Goal: Task Accomplishment & Management: Manage account settings

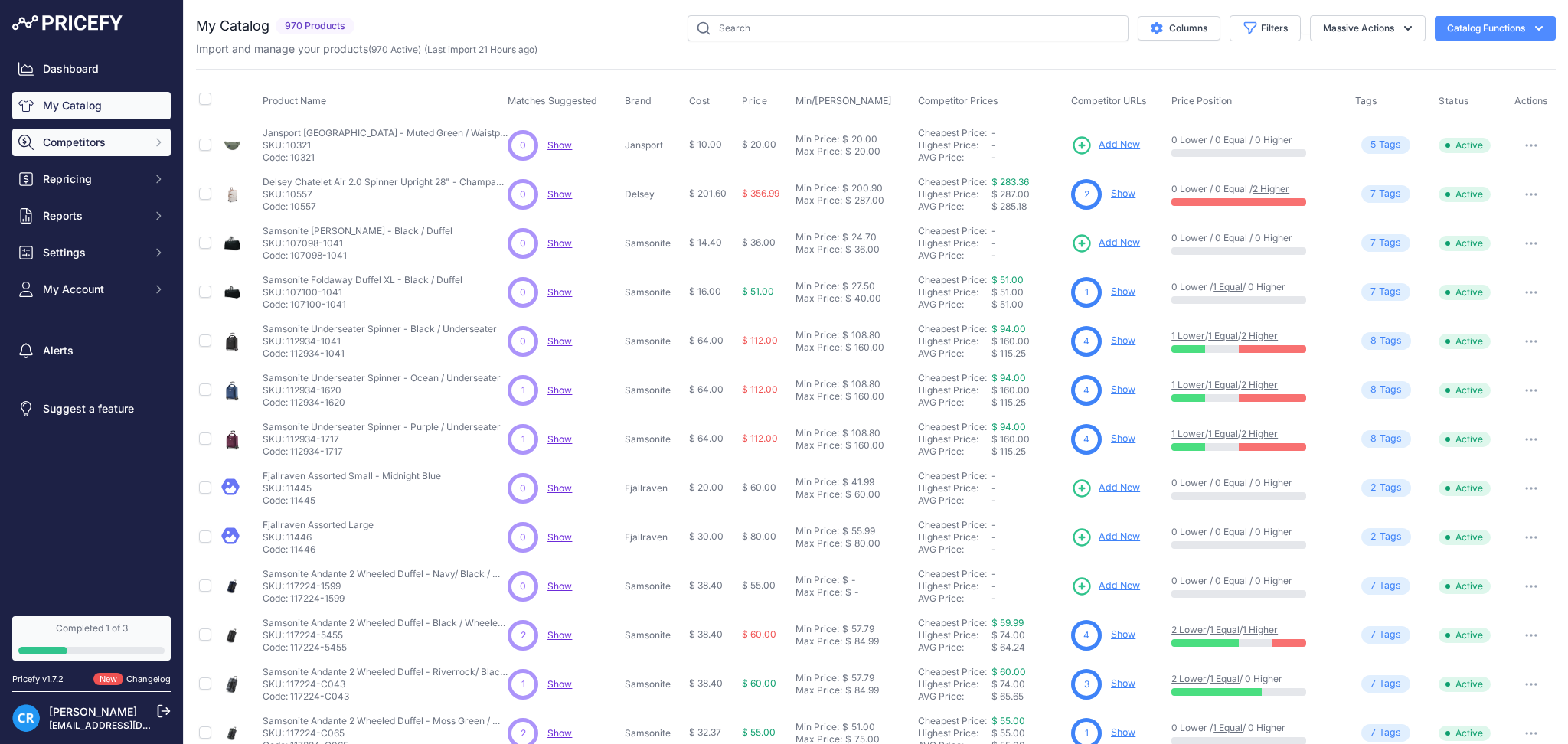
click at [113, 145] on span "Competitors" at bounding box center [92, 143] width 100 height 16
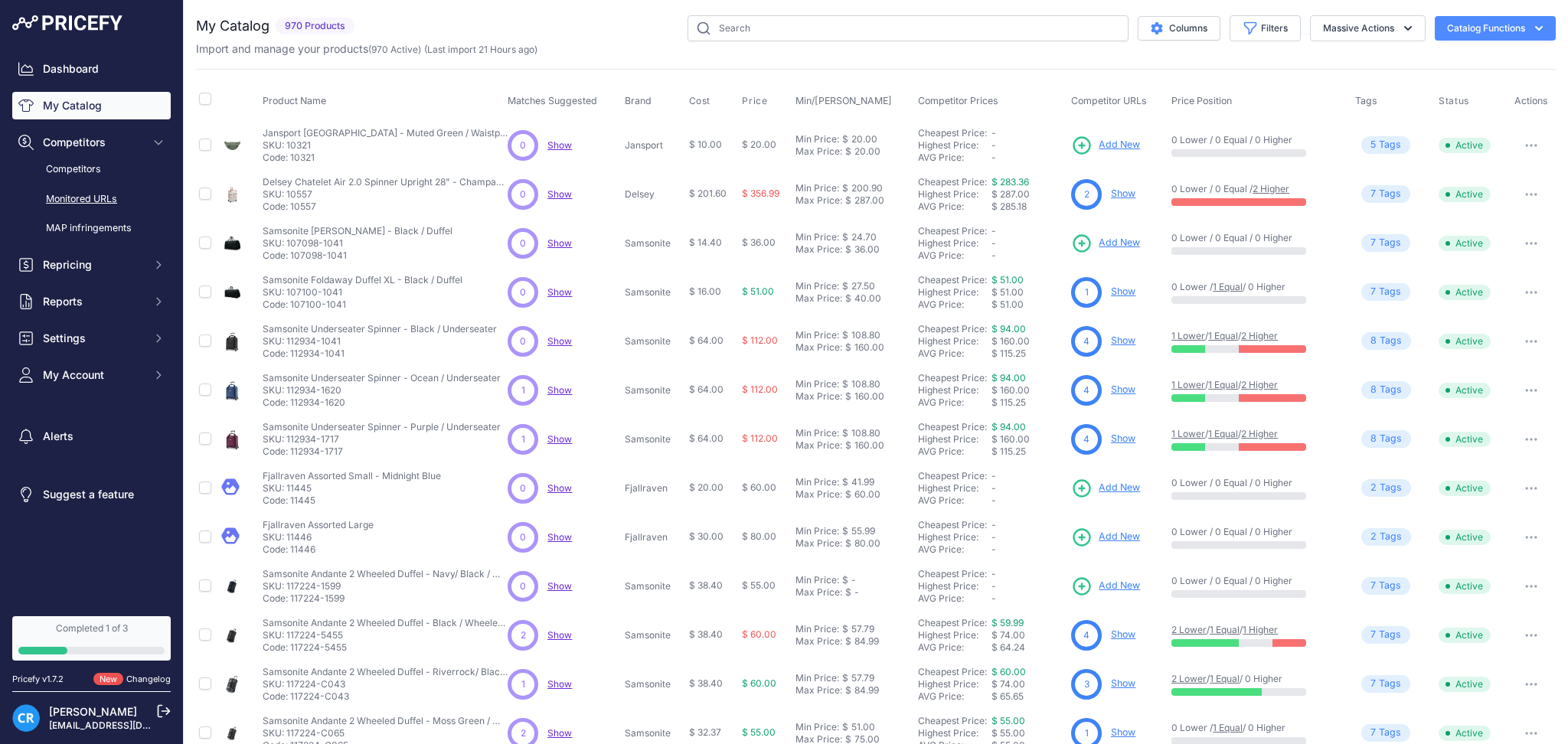
click at [82, 202] on link "Monitored URLs" at bounding box center [91, 200] width 158 height 27
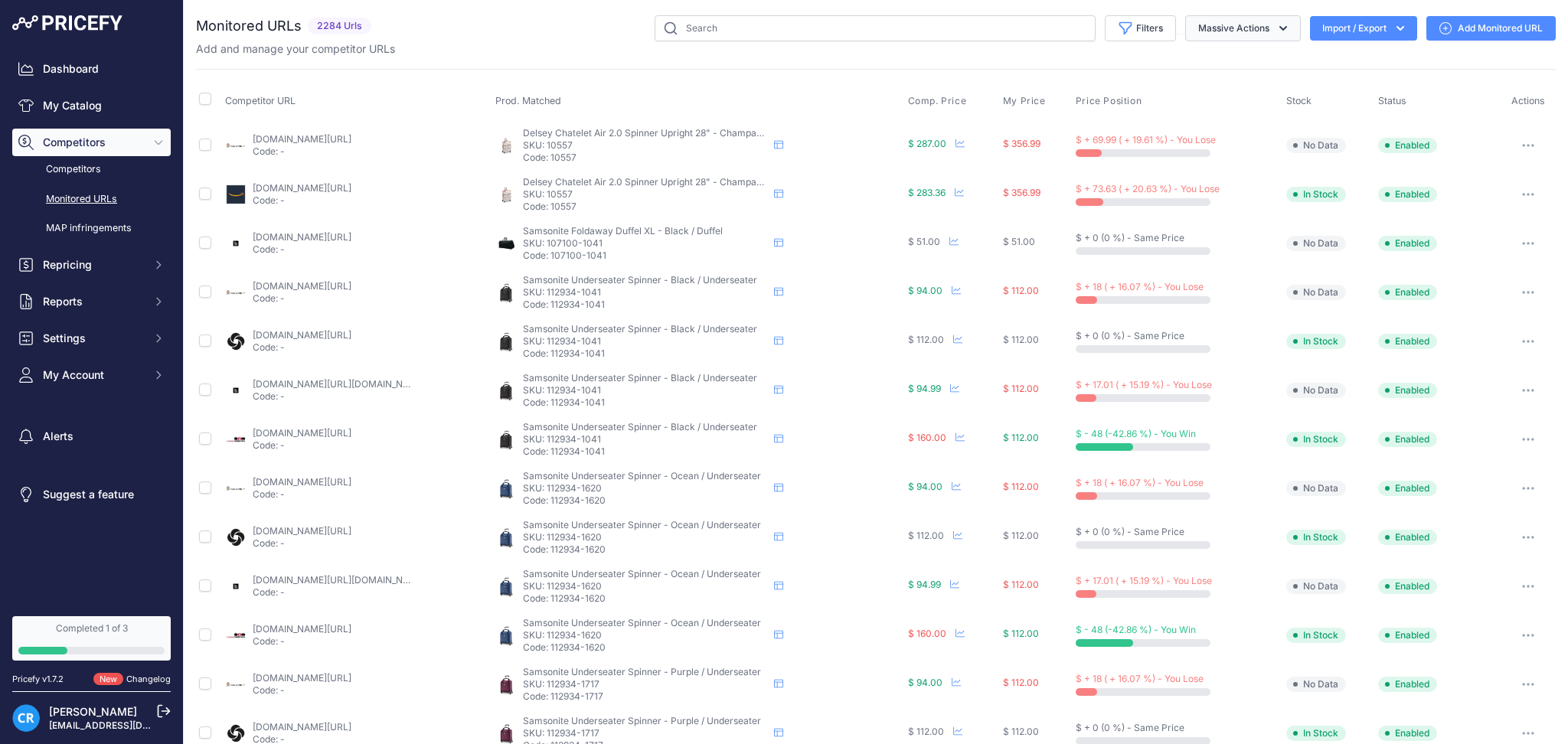
click at [1215, 31] on button "Massive Actions" at bounding box center [1242, 28] width 115 height 26
click at [1124, 27] on button "Filters" at bounding box center [1140, 28] width 71 height 26
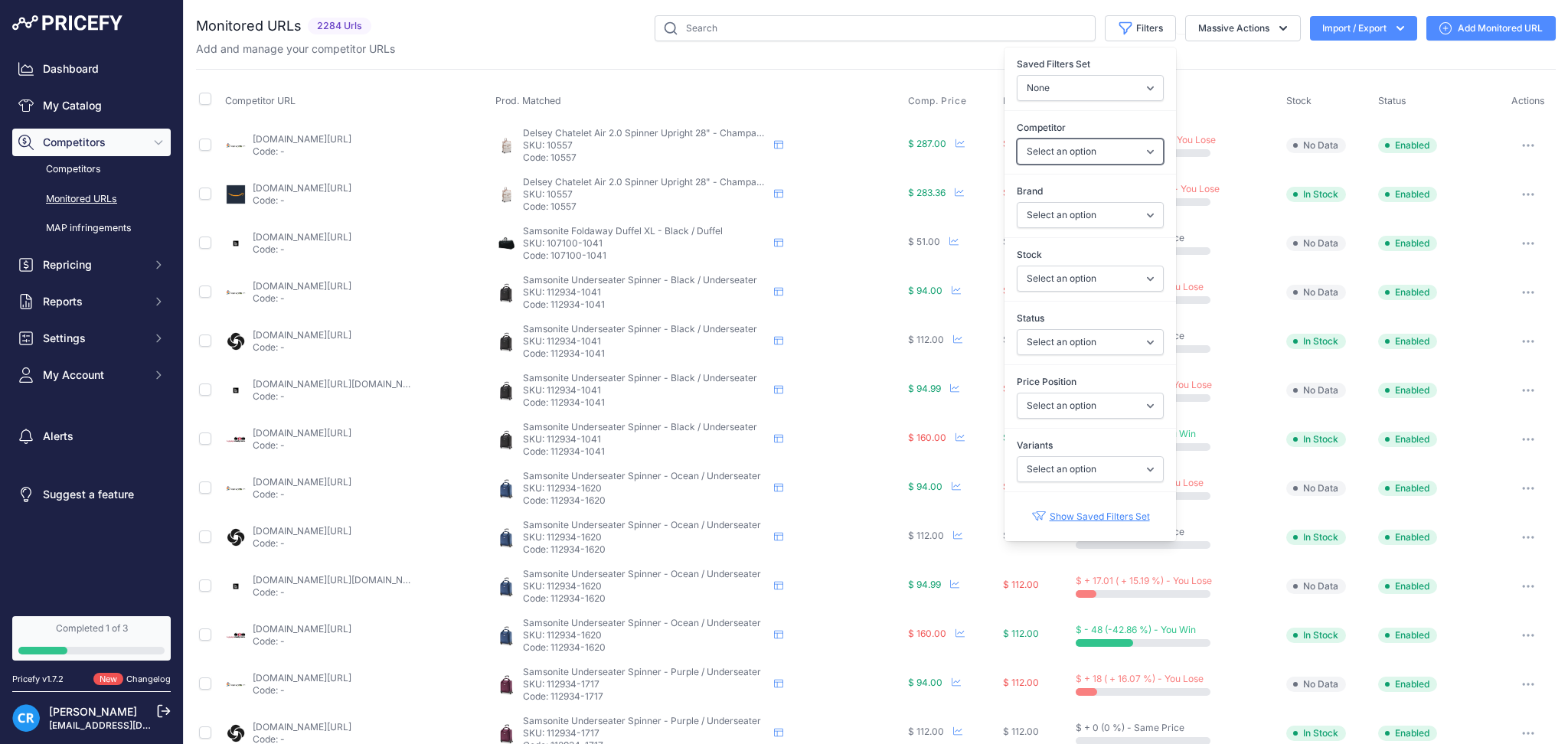
click at [1067, 160] on select "Select an option amazon.com bagdup.com bestbuy.com fjallraven.com jansport.com …" at bounding box center [1091, 151] width 147 height 26
click at [1106, 150] on select "Select an option amazon.com bagdup.com bestbuy.com fjallraven.com jansport.com …" at bounding box center [1091, 151] width 147 height 26
click at [1080, 340] on select "Select an option Enabled Disabled In progress Scraping Failed Not Found Missing…" at bounding box center [1091, 341] width 147 height 26
select select "2"
click at [1017, 329] on select "Select an option Enabled Disabled In progress Scraping Failed Not Found Missing…" at bounding box center [1091, 341] width 147 height 26
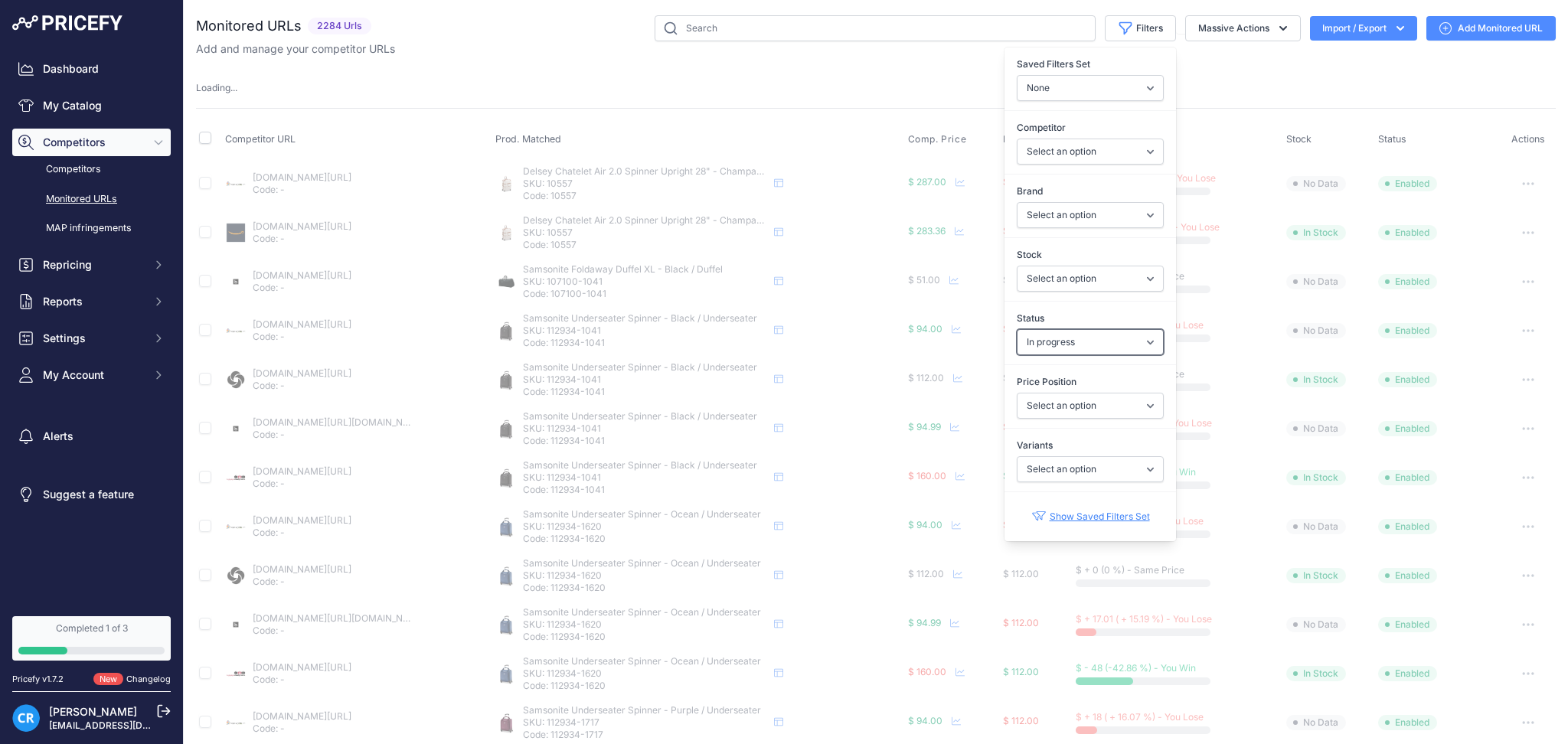
select select
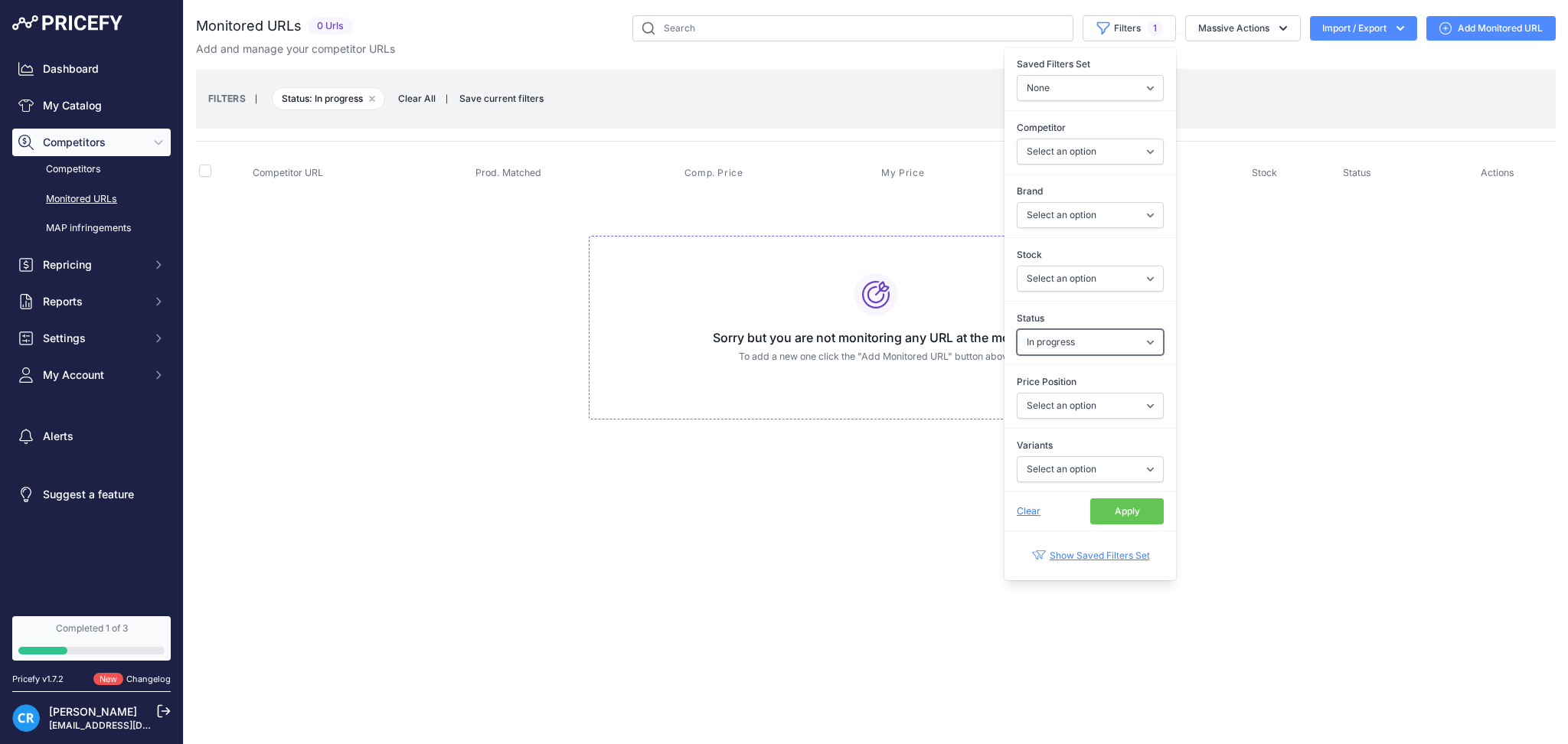
click at [1097, 337] on select "Select an option Enabled Disabled In progress Scraping Failed Not Found Missing…" at bounding box center [1091, 341] width 147 height 26
select select "4"
click at [1017, 329] on select "Select an option Enabled Disabled In progress Scraping Failed Not Found Missing…" at bounding box center [1091, 341] width 147 height 26
drag, startPoint x: 1106, startPoint y: 341, endPoint x: 1107, endPoint y: 350, distance: 9.1
click at [1106, 341] on select "Select an option Enabled Disabled In progress Scraping Failed Not Found Missing…" at bounding box center [1091, 341] width 147 height 26
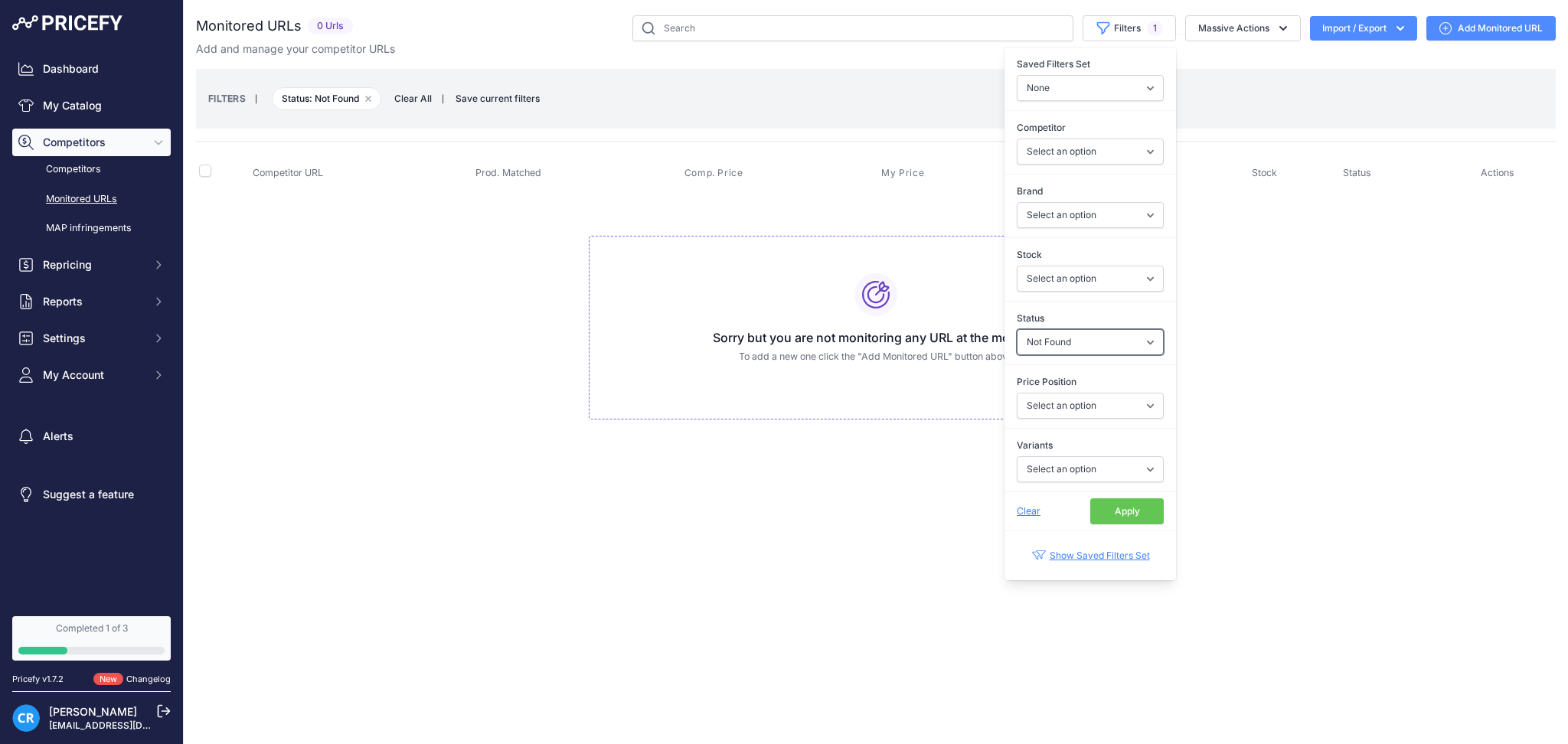
click at [1017, 329] on select "Select an option Enabled Disabled In progress Scraping Failed Not Found Missing…" at bounding box center [1091, 341] width 147 height 26
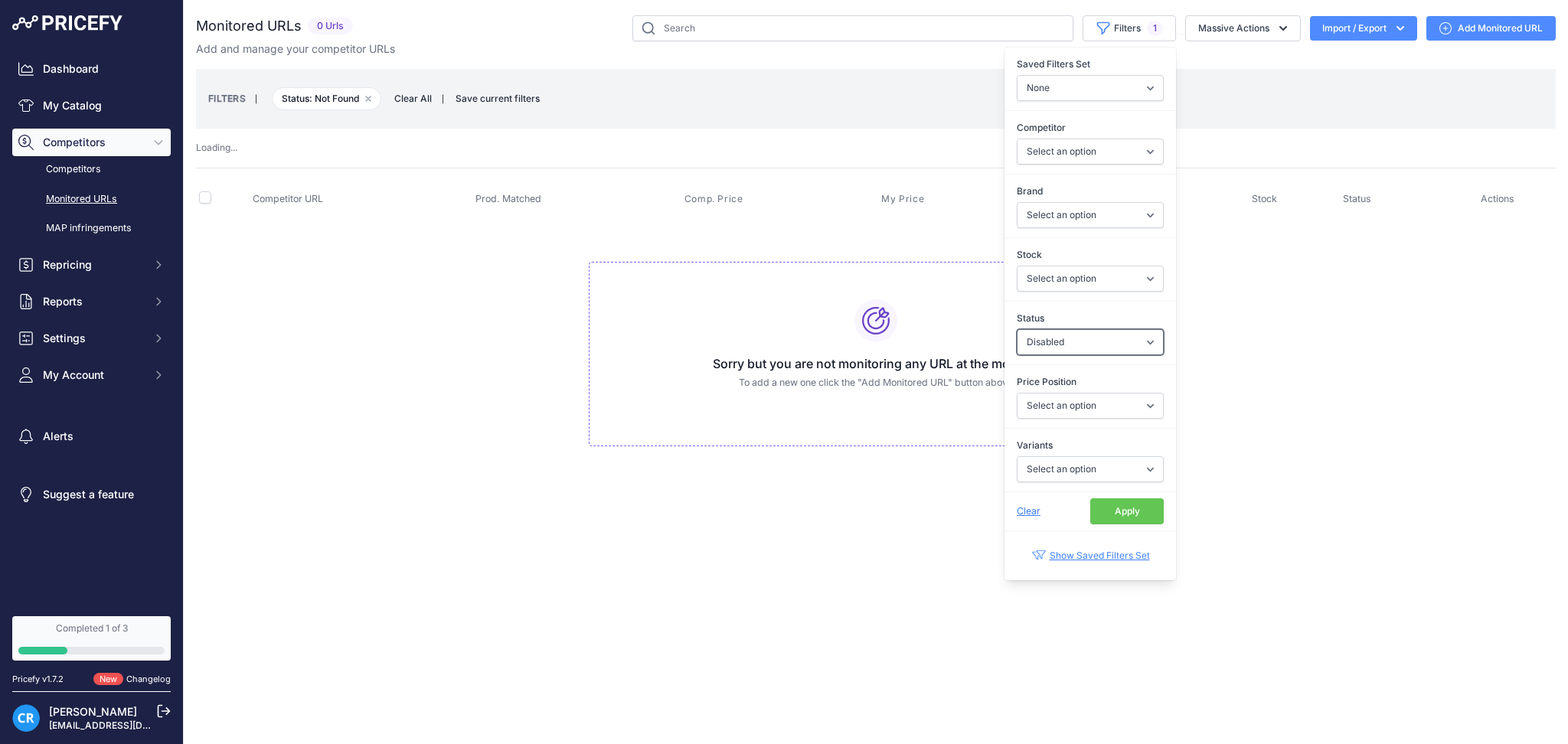
click at [1112, 344] on select "Select an option Enabled Disabled In progress Scraping Failed Not Found Missing…" at bounding box center [1091, 341] width 147 height 26
click at [1017, 329] on select "Select an option Enabled Disabled In progress Scraping Failed Not Found Missing…" at bounding box center [1091, 341] width 147 height 26
drag, startPoint x: 1094, startPoint y: 342, endPoint x: 1098, endPoint y: 354, distance: 12.6
click at [1094, 342] on select "Select an option Enabled Disabled In progress Scraping Failed Not Found Missing…" at bounding box center [1091, 341] width 147 height 26
select select "5"
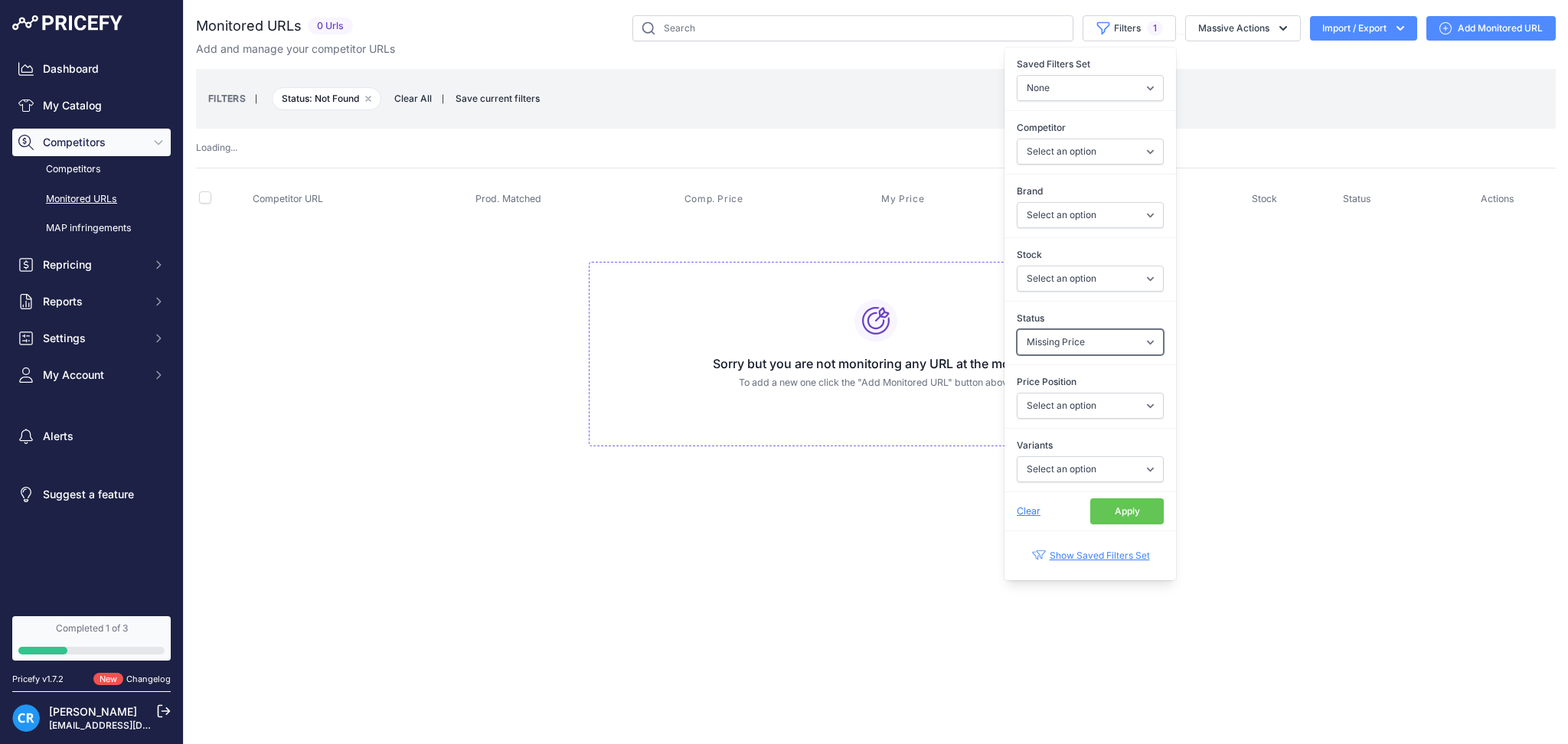
click at [1017, 329] on select "Select an option Enabled Disabled In progress Scraping Failed Not Found Missing…" at bounding box center [1091, 341] width 147 height 26
click at [1106, 517] on button "Apply" at bounding box center [1127, 511] width 74 height 26
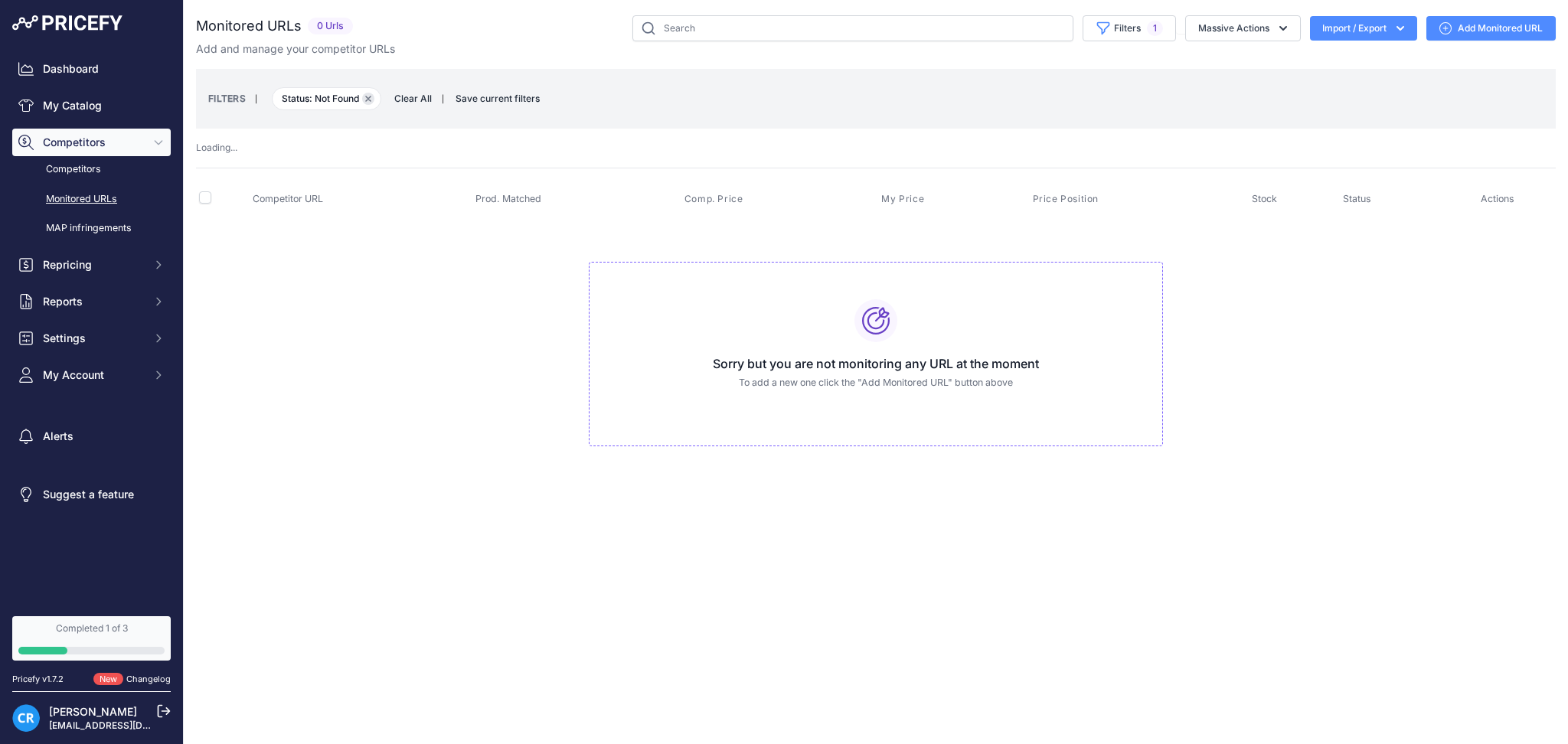
click at [366, 97] on icon "button" at bounding box center [368, 99] width 6 height 6
click at [372, 99] on icon "button" at bounding box center [368, 99] width 6 height 6
click at [365, 95] on button "Remove filter option" at bounding box center [368, 98] width 13 height 13
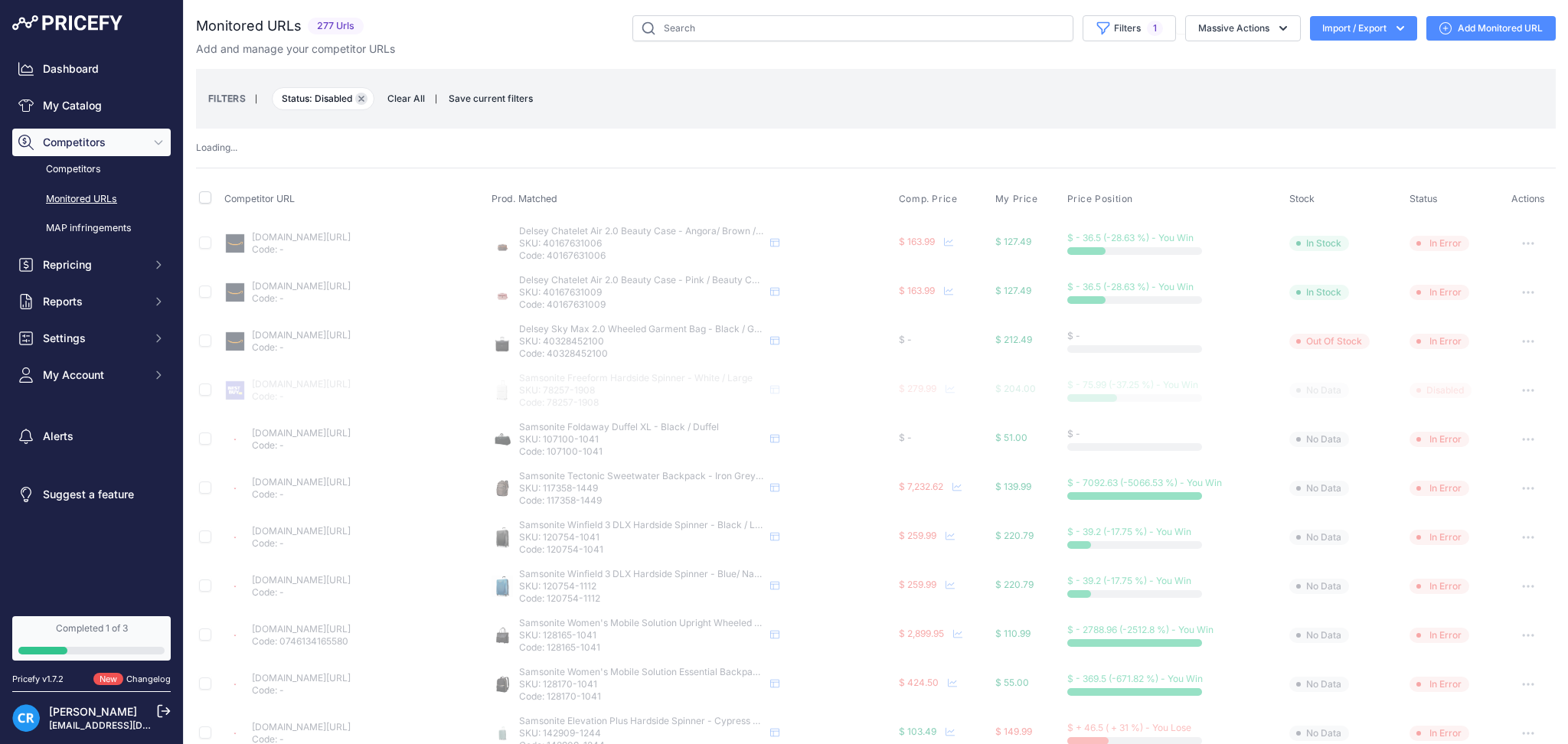
click at [363, 93] on button "Remove filter option" at bounding box center [361, 98] width 13 height 13
click at [356, 100] on span "Status: Disabled Remove filter option" at bounding box center [323, 99] width 103 height 23
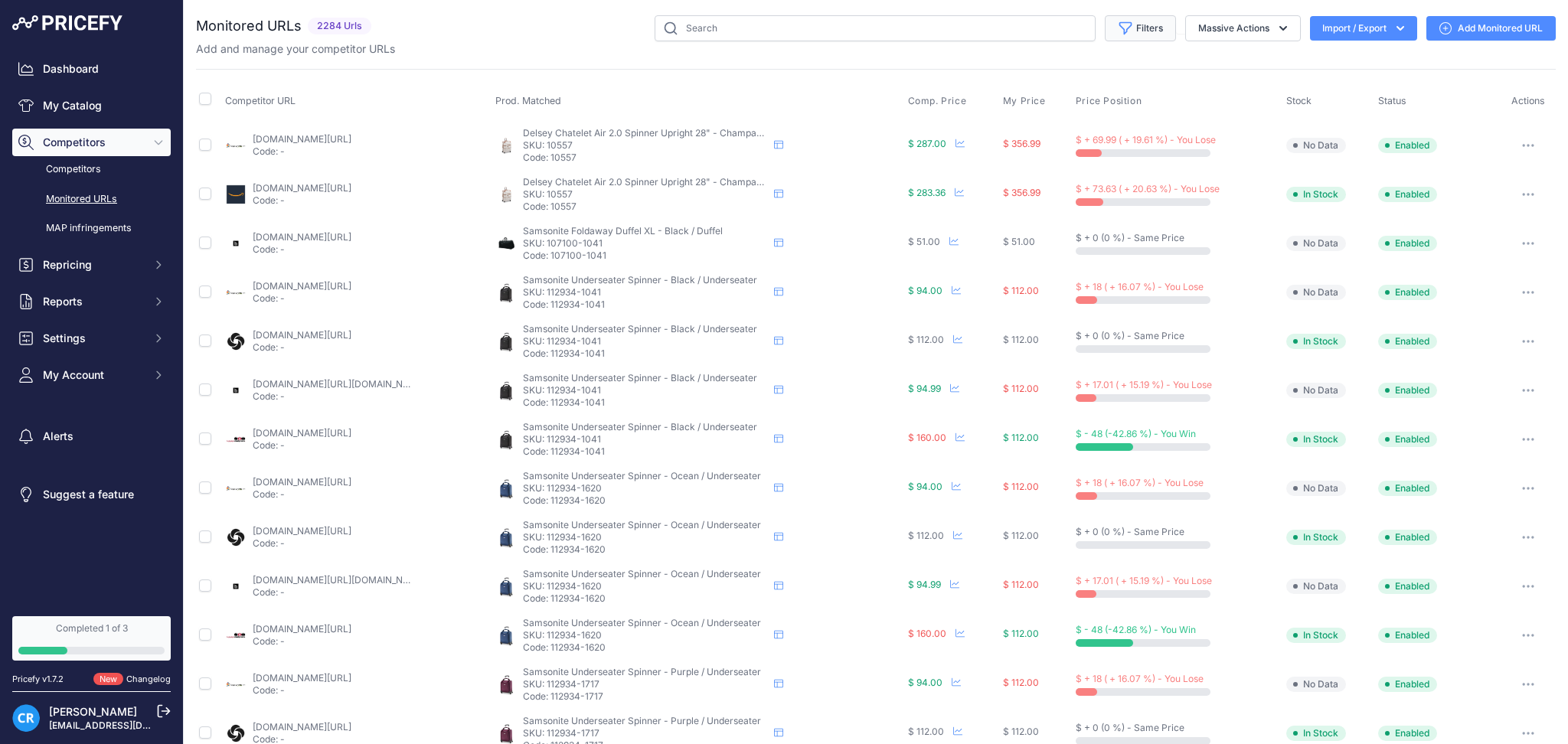
click at [1119, 16] on button "Filters" at bounding box center [1140, 28] width 71 height 26
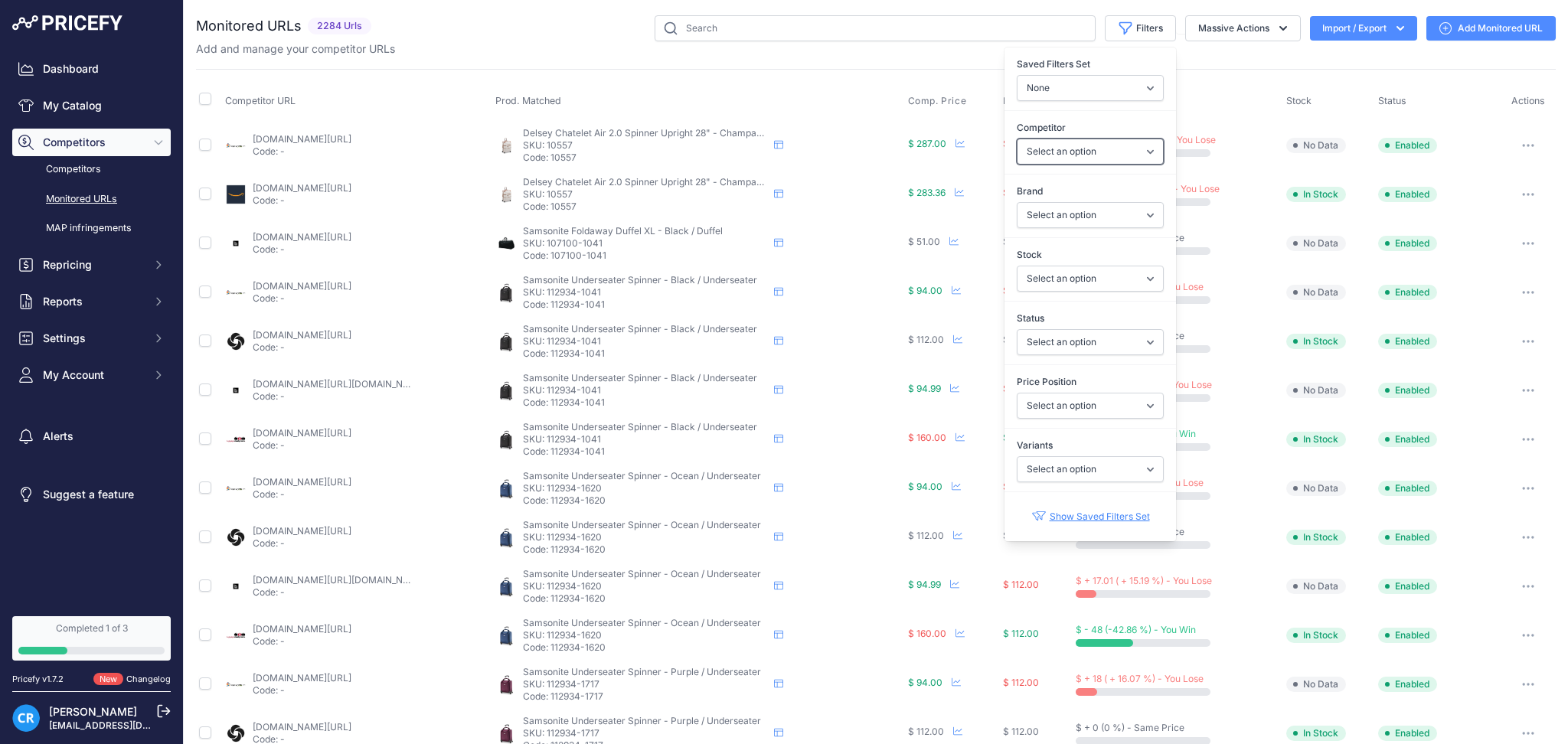
click at [1097, 152] on select "Select an option amazon.com bestbuy.com macys.com fjallraven.com luggagepros.co…" at bounding box center [1091, 151] width 147 height 26
click at [1096, 151] on select "Select an option amazon.com bestbuy.com macys.com fjallraven.com luggagepros.co…" at bounding box center [1091, 151] width 147 height 26
click at [1113, 274] on select "Select an option In Stock Out Of Stock" at bounding box center [1091, 278] width 147 height 26
click at [1116, 281] on select "Select an option In Stock Out Of Stock" at bounding box center [1091, 278] width 147 height 26
drag, startPoint x: 1116, startPoint y: 342, endPoint x: 1115, endPoint y: 352, distance: 10.0
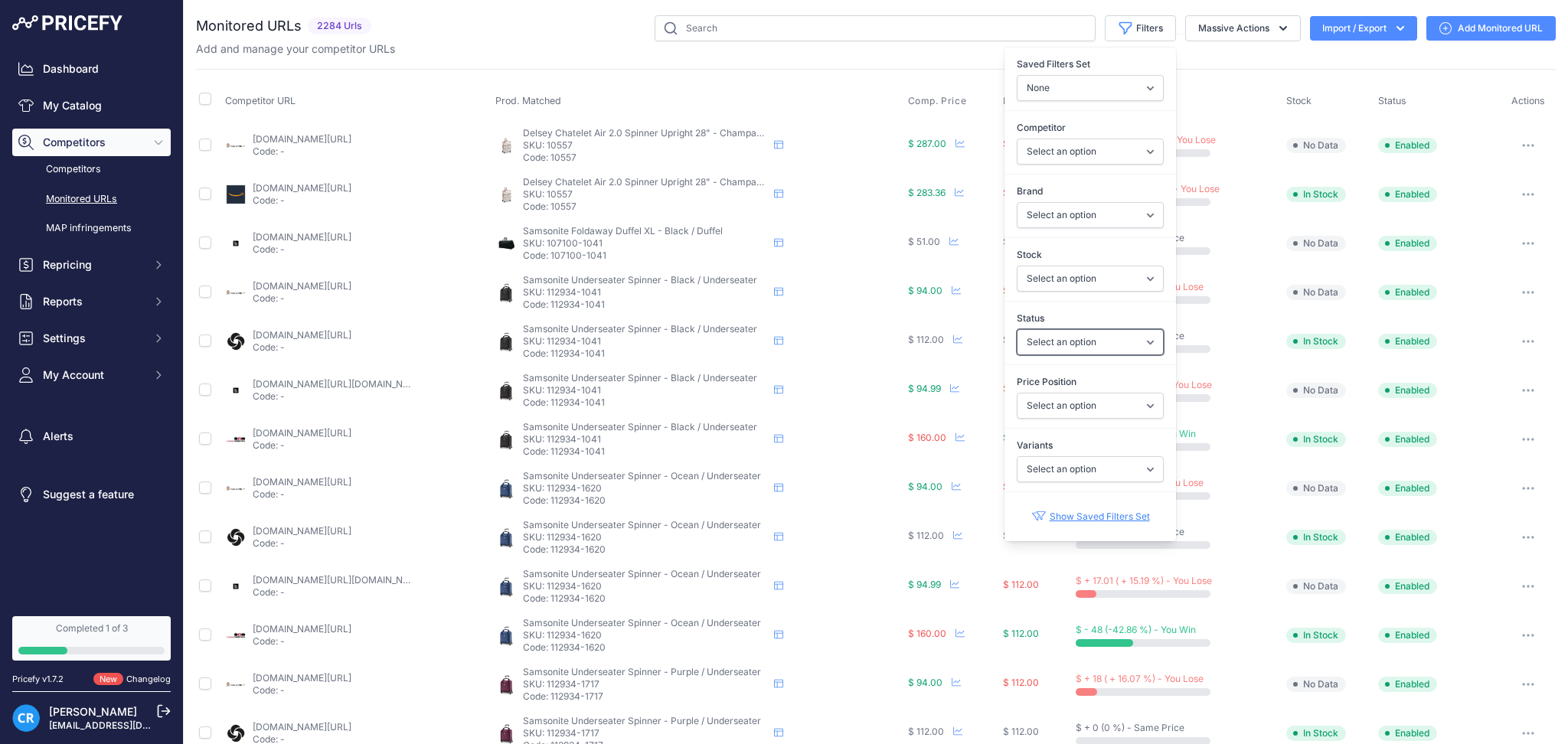
click at [1116, 342] on select "Select an option Enabled Disabled In progress Scraping Failed Not Found Missing…" at bounding box center [1091, 341] width 147 height 26
select select "0"
click at [1017, 329] on select "Select an option Enabled Disabled In progress Scraping Failed Not Found Missing…" at bounding box center [1091, 341] width 147 height 26
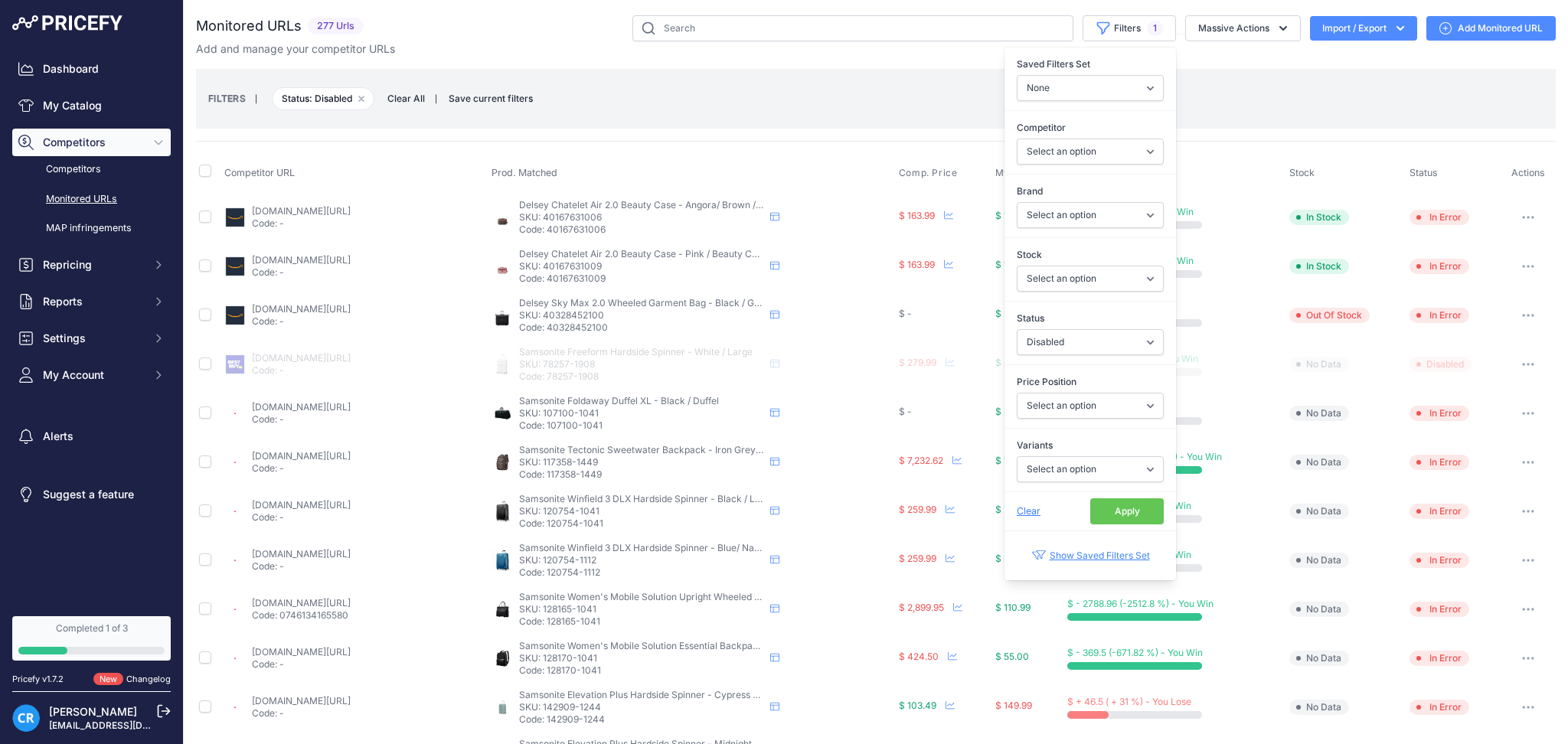
click at [1098, 512] on button "Apply" at bounding box center [1127, 511] width 74 height 26
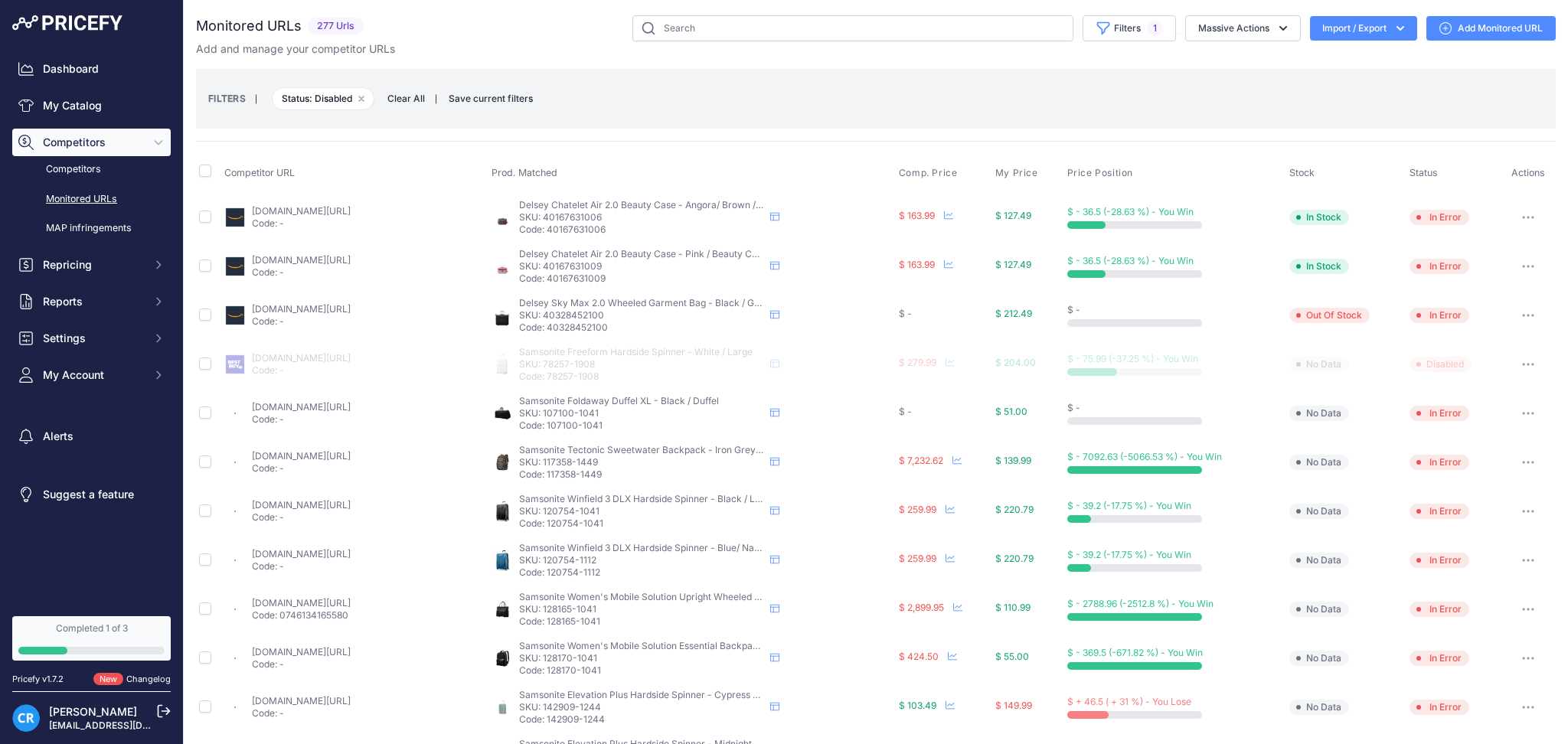
drag, startPoint x: 1344, startPoint y: 35, endPoint x: 1341, endPoint y: 53, distance: 18.2
click at [1344, 35] on button "Import / Export" at bounding box center [1363, 28] width 107 height 24
click at [1320, 87] on div "Export" at bounding box center [1362, 88] width 122 height 27
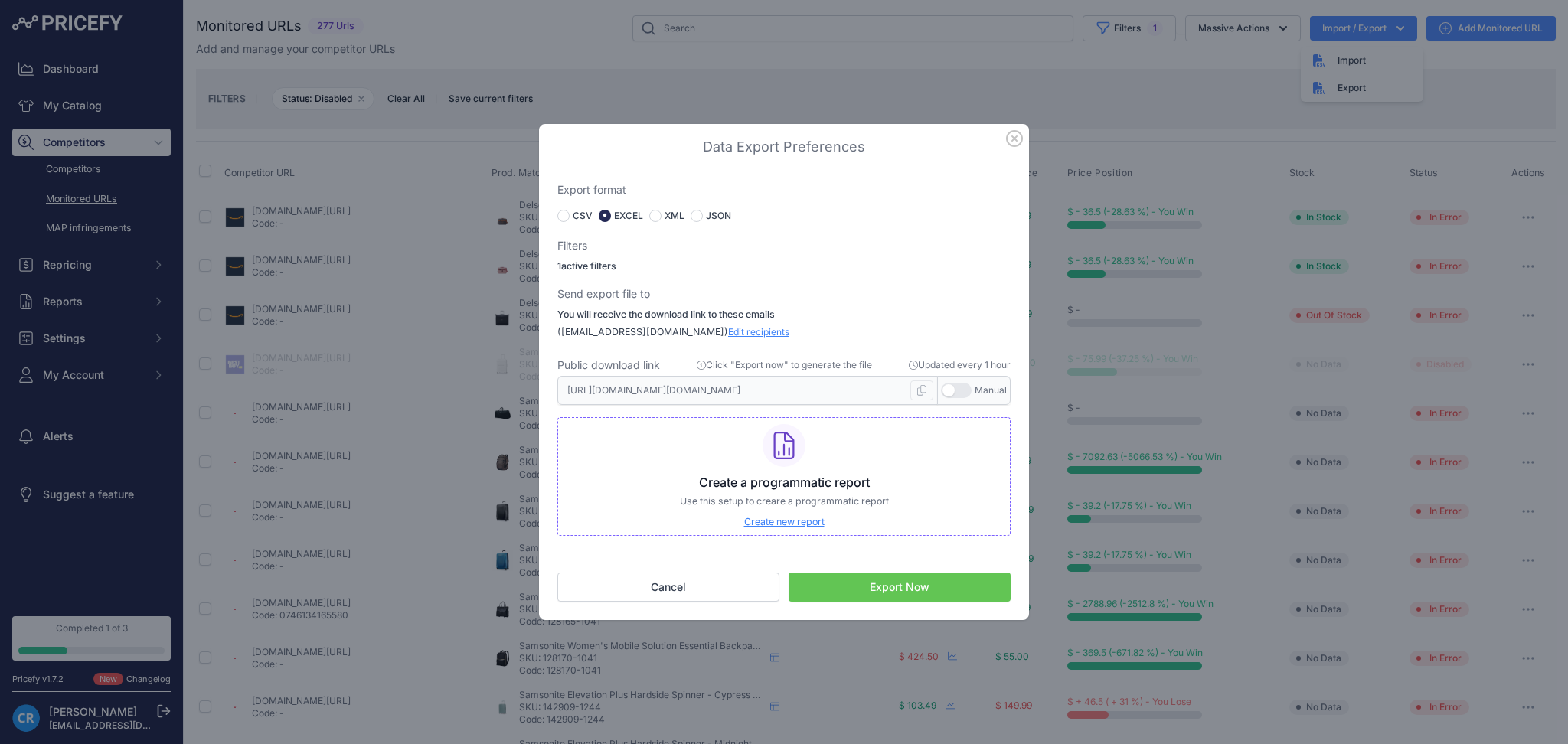
click at [867, 592] on button "Export Now" at bounding box center [899, 587] width 222 height 29
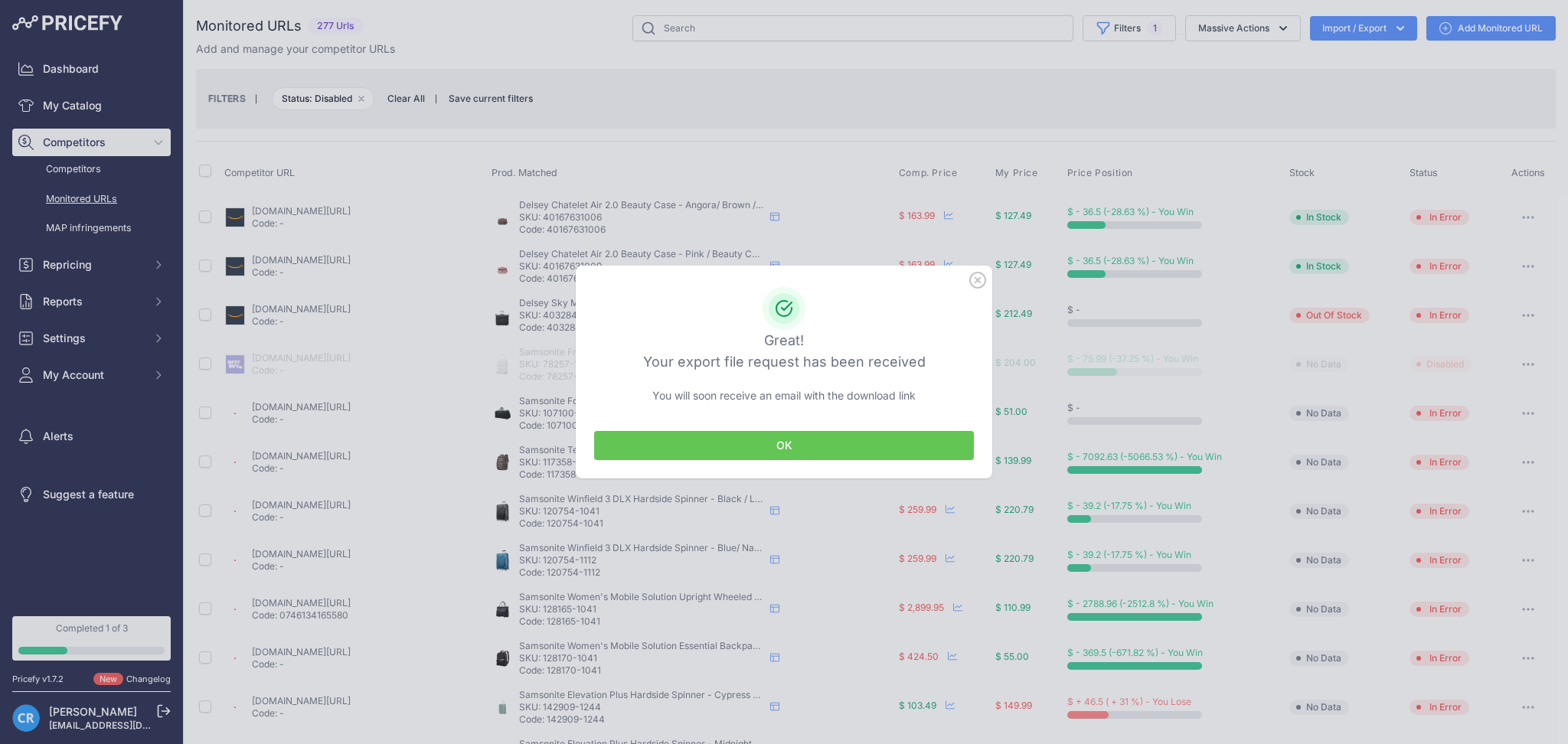
click at [804, 442] on button "OK" at bounding box center [783, 445] width 379 height 29
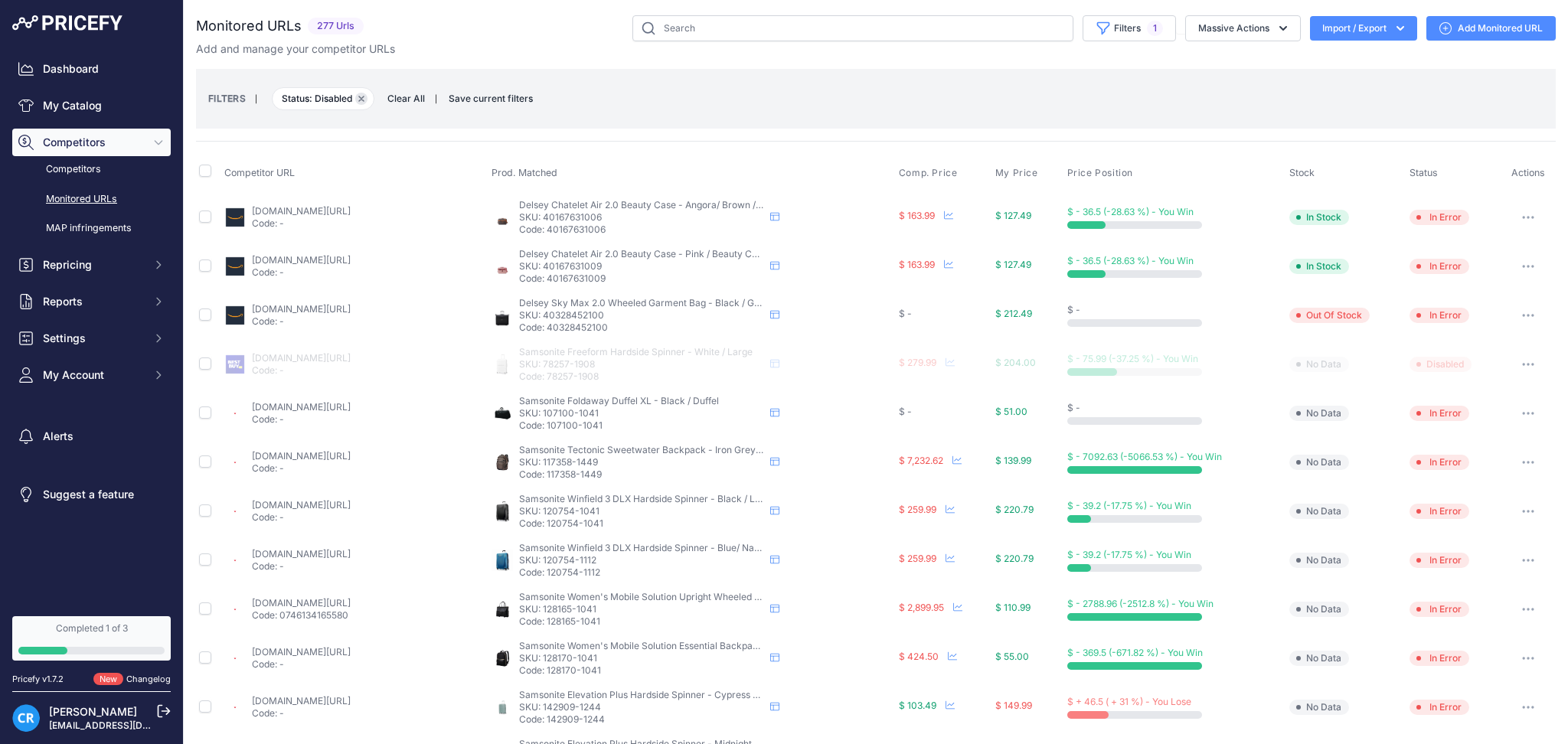
click at [365, 92] on button "Remove filter option" at bounding box center [361, 98] width 13 height 13
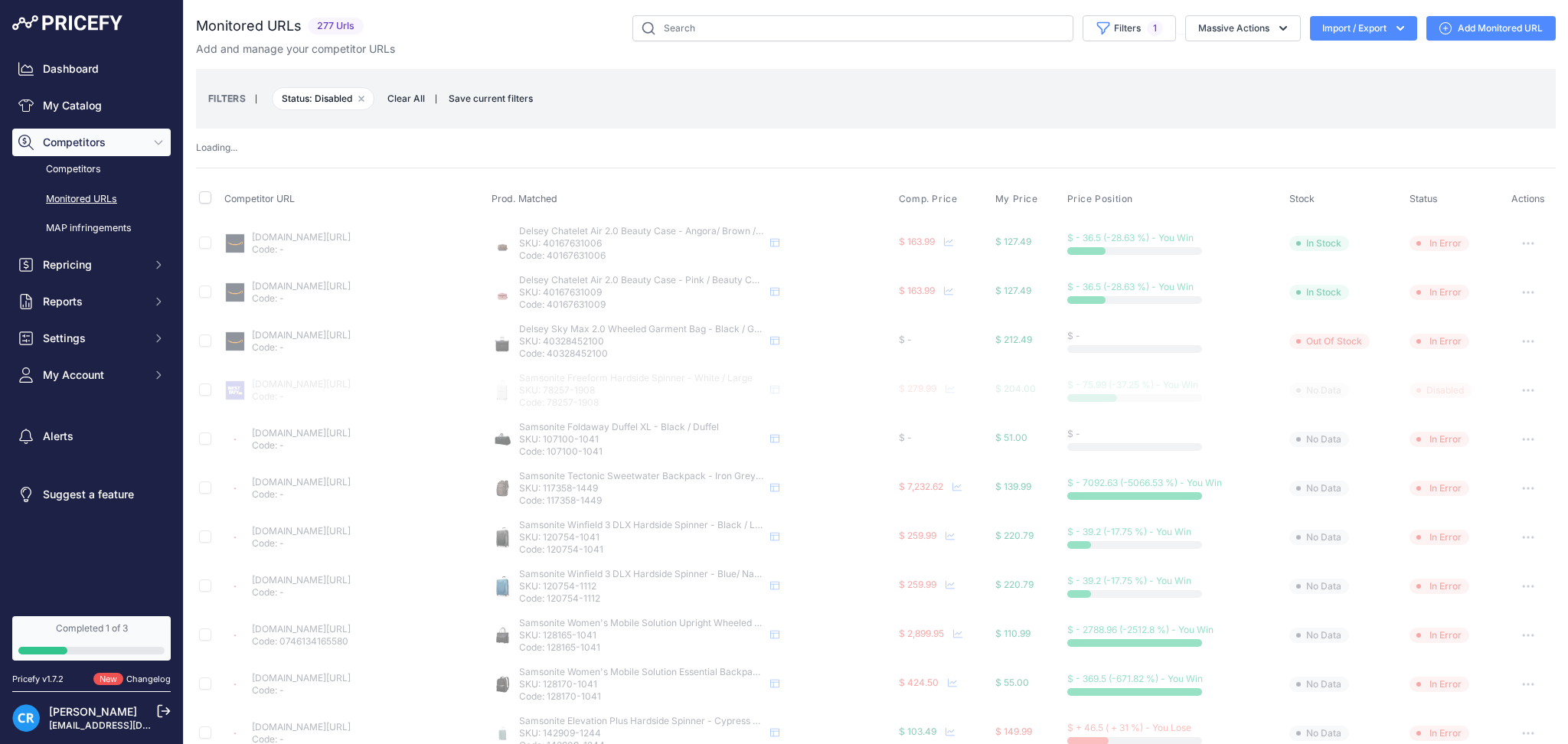
click at [363, 180] on th "Competitor URL" at bounding box center [354, 199] width 267 height 38
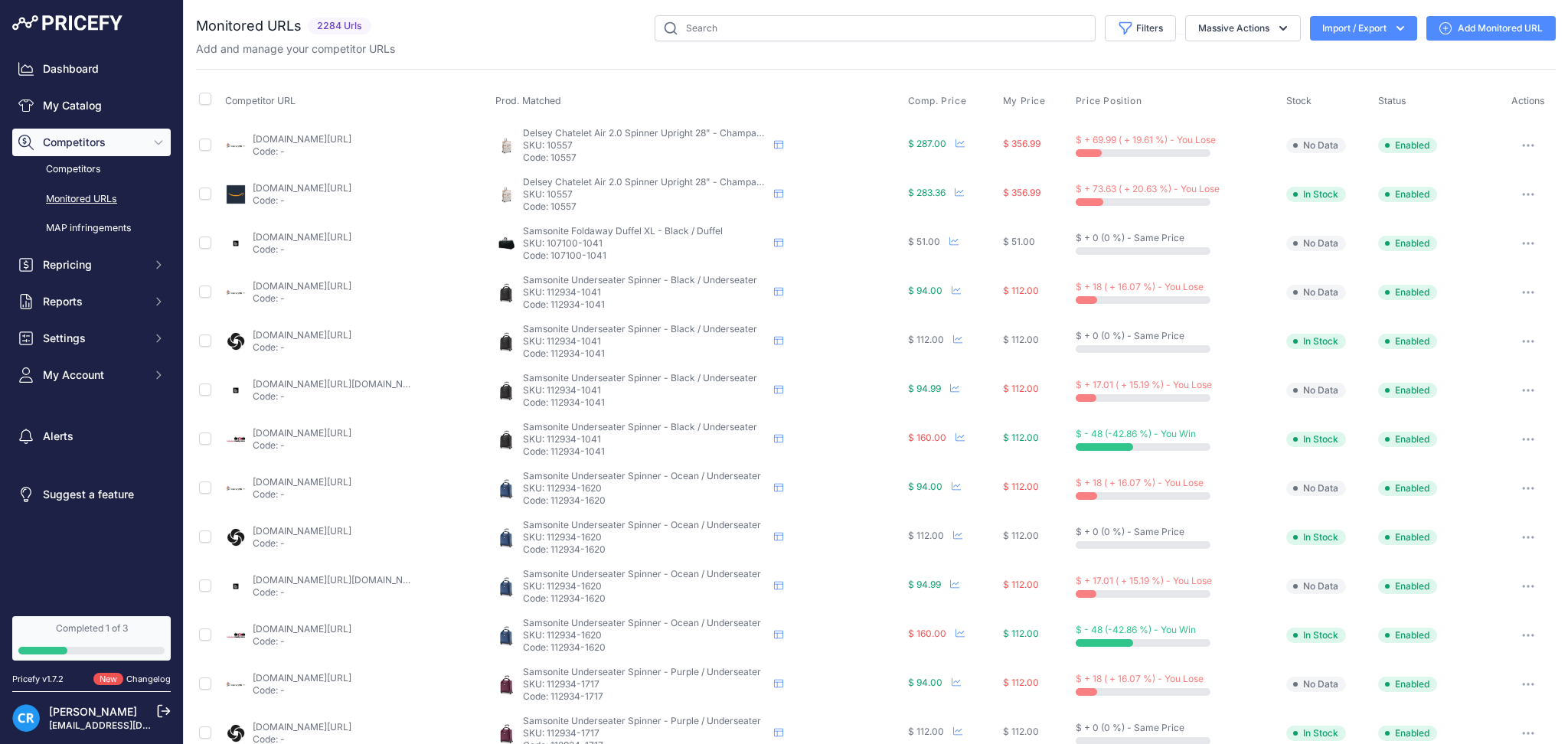
click at [1363, 27] on button "Import / Export" at bounding box center [1363, 28] width 107 height 24
click at [1330, 90] on div "Export" at bounding box center [1362, 88] width 122 height 27
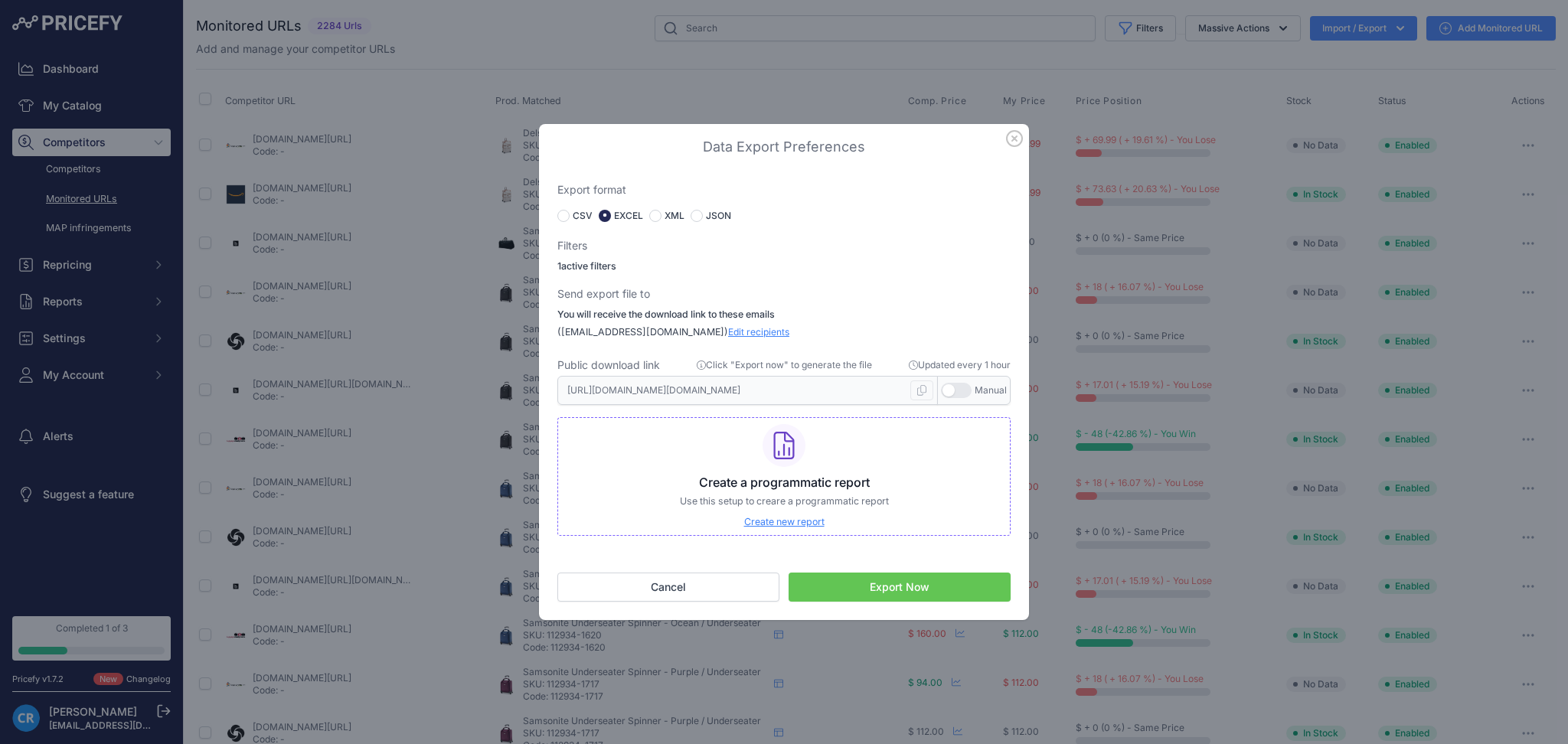
click at [856, 581] on button "Export Now" at bounding box center [899, 587] width 222 height 29
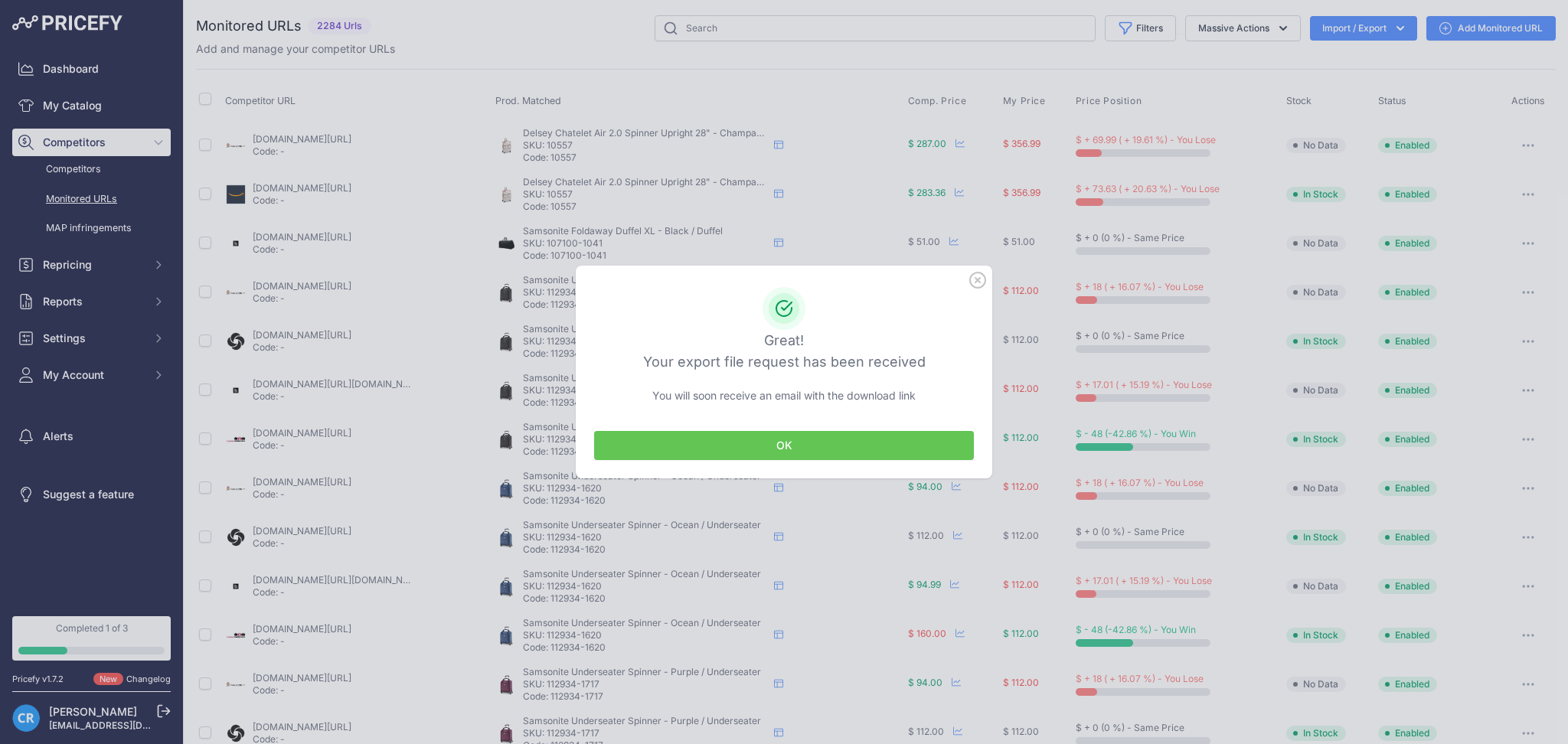
click at [826, 417] on div "OK" at bounding box center [783, 445] width 416 height 66
click at [822, 444] on button "OK" at bounding box center [783, 445] width 379 height 29
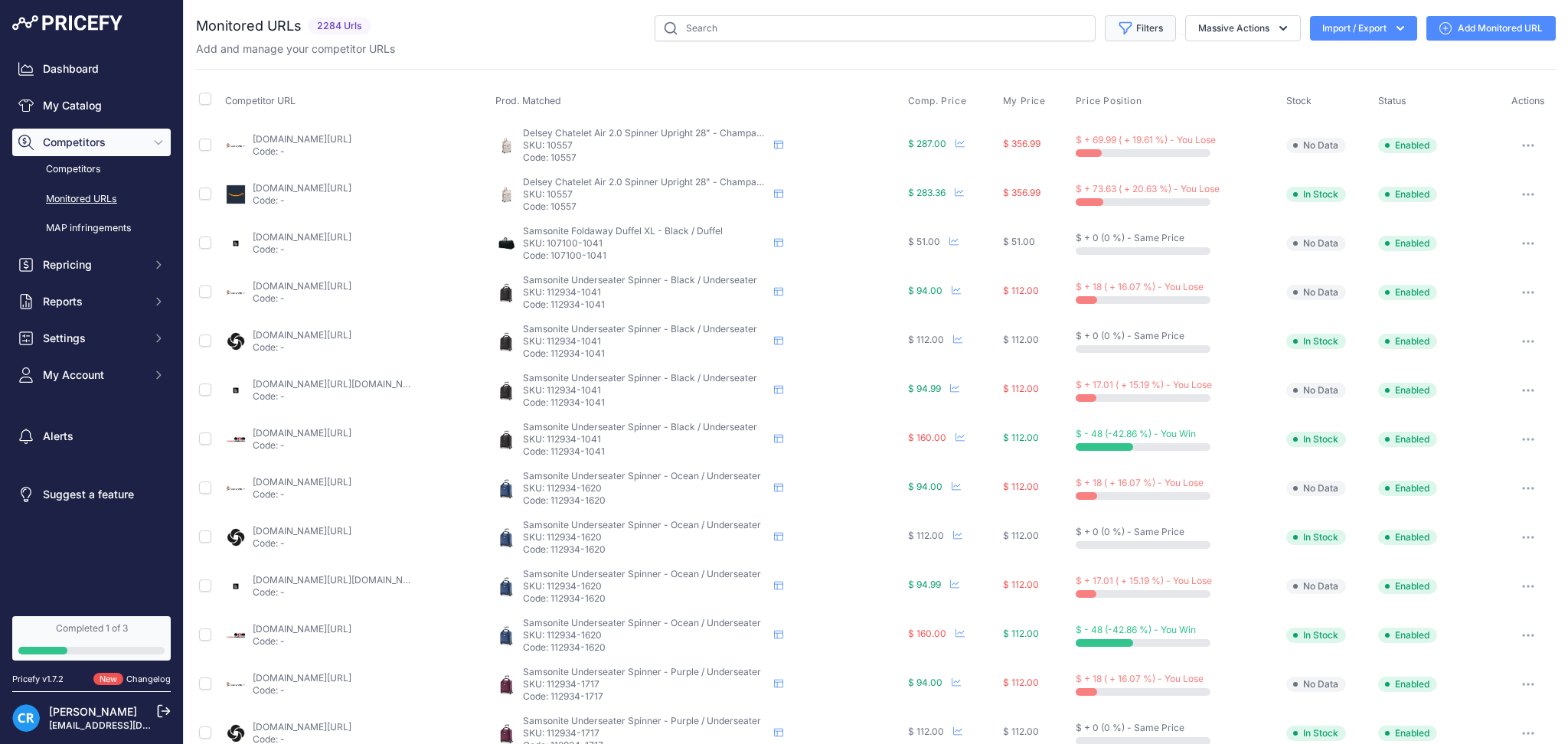
click at [1138, 23] on button "Filters" at bounding box center [1140, 28] width 71 height 26
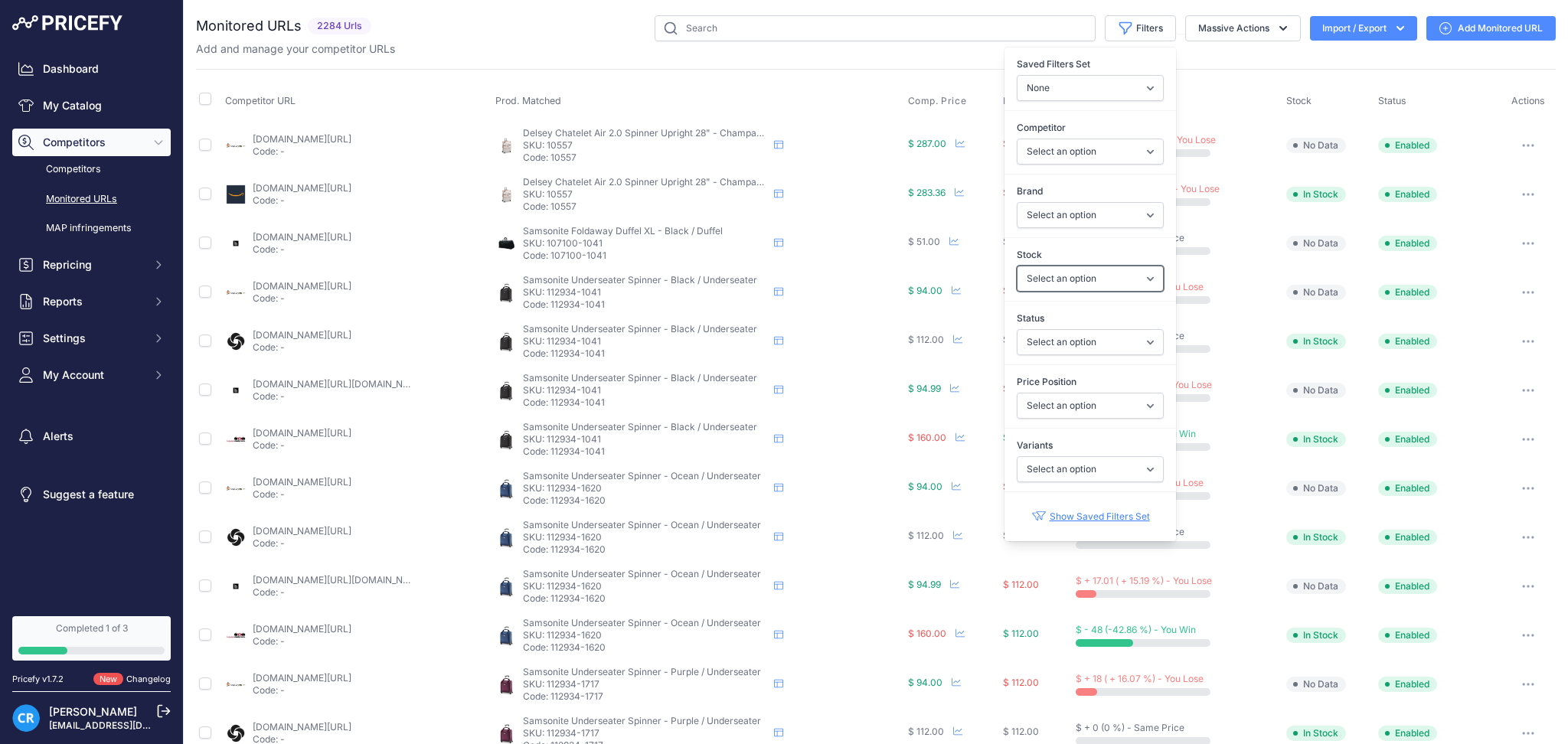
click at [1063, 281] on select "Select an option In Stock Out Of Stock" at bounding box center [1091, 278] width 147 height 26
drag, startPoint x: 1060, startPoint y: 343, endPoint x: 1064, endPoint y: 353, distance: 10.8
click at [1060, 343] on select "Select an option Enabled Disabled In progress Scraping Failed Not Found Missing…" at bounding box center [1091, 341] width 147 height 26
select select "0"
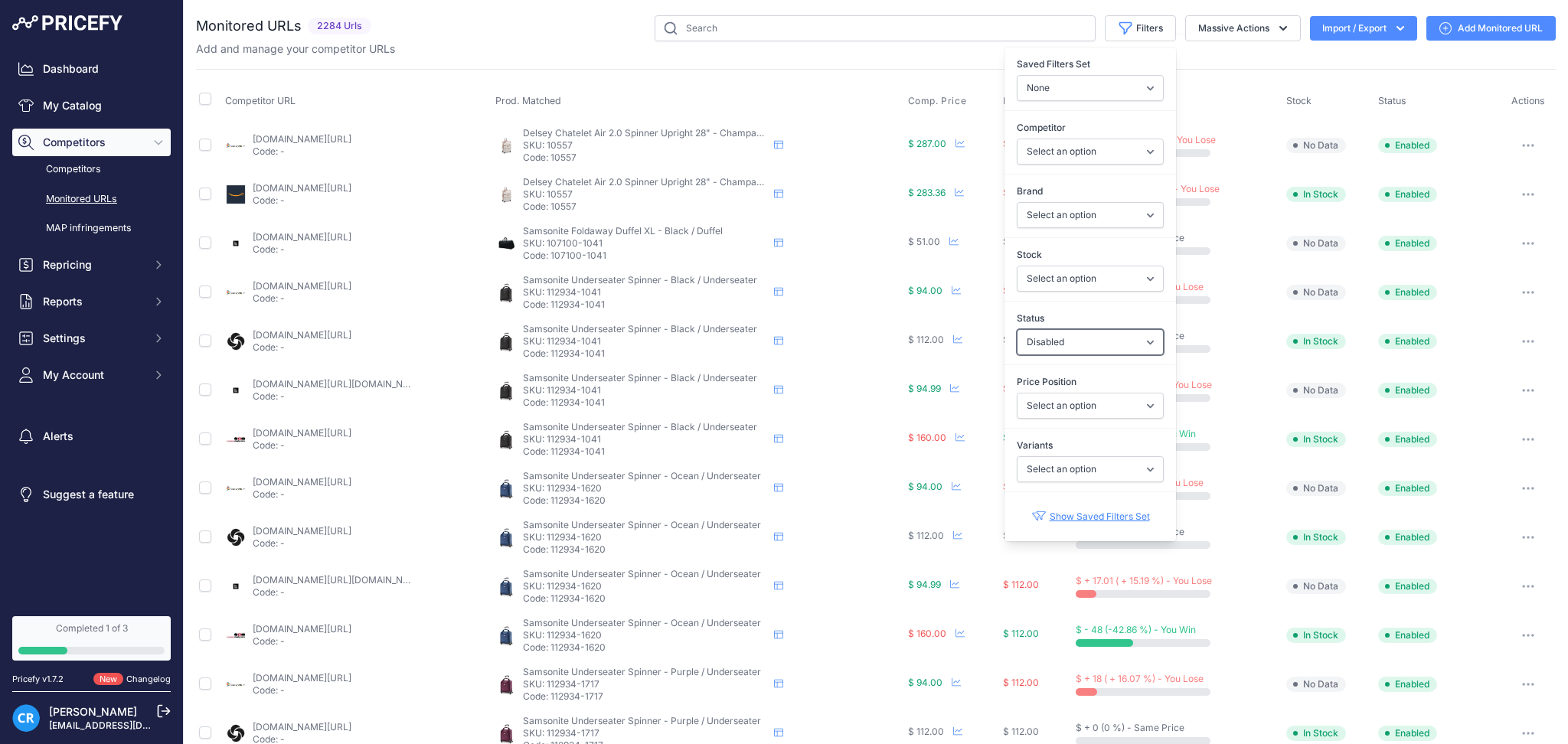
click at [1017, 329] on select "Select an option Enabled Disabled In progress Scraping Failed Not Found Missing…" at bounding box center [1091, 341] width 147 height 26
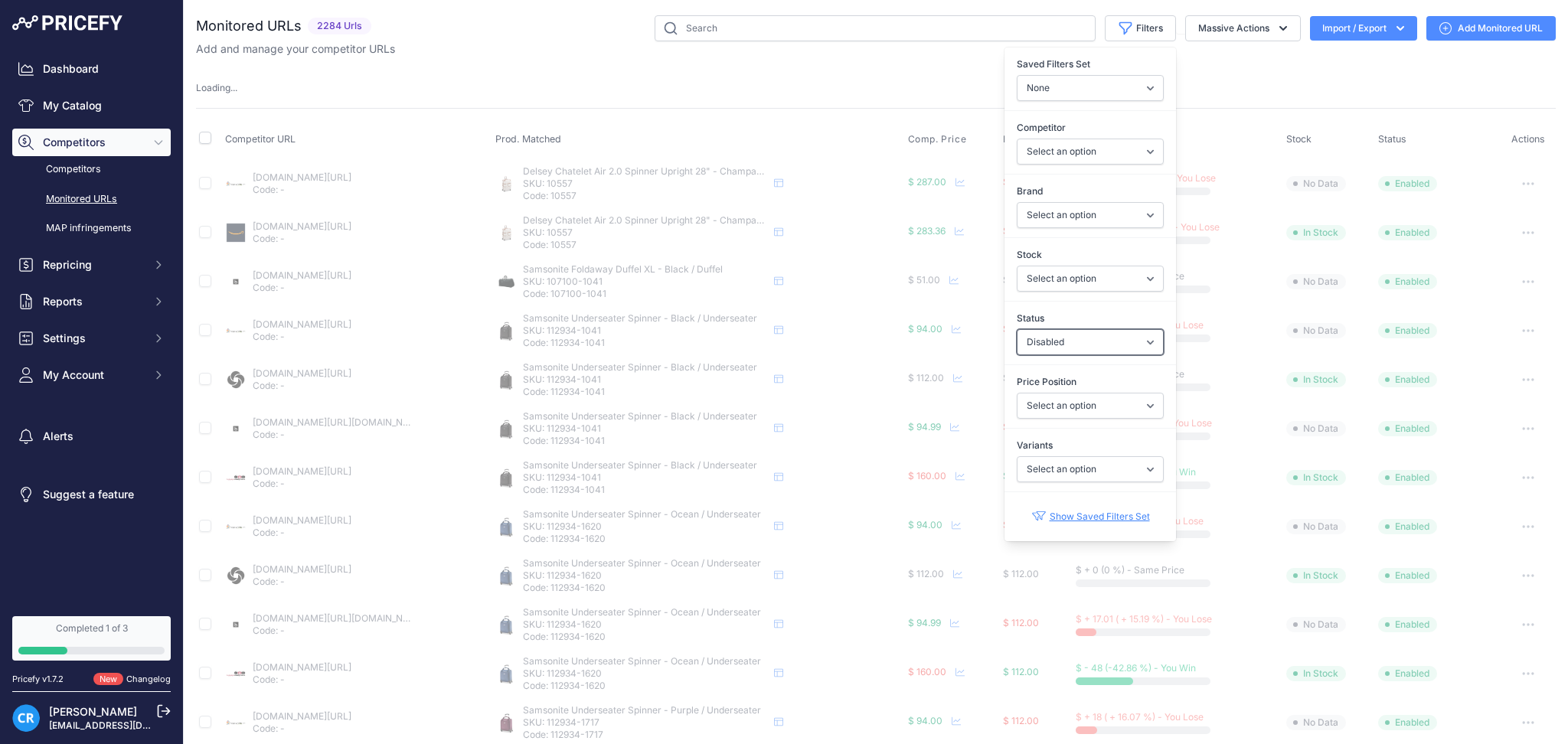
select select
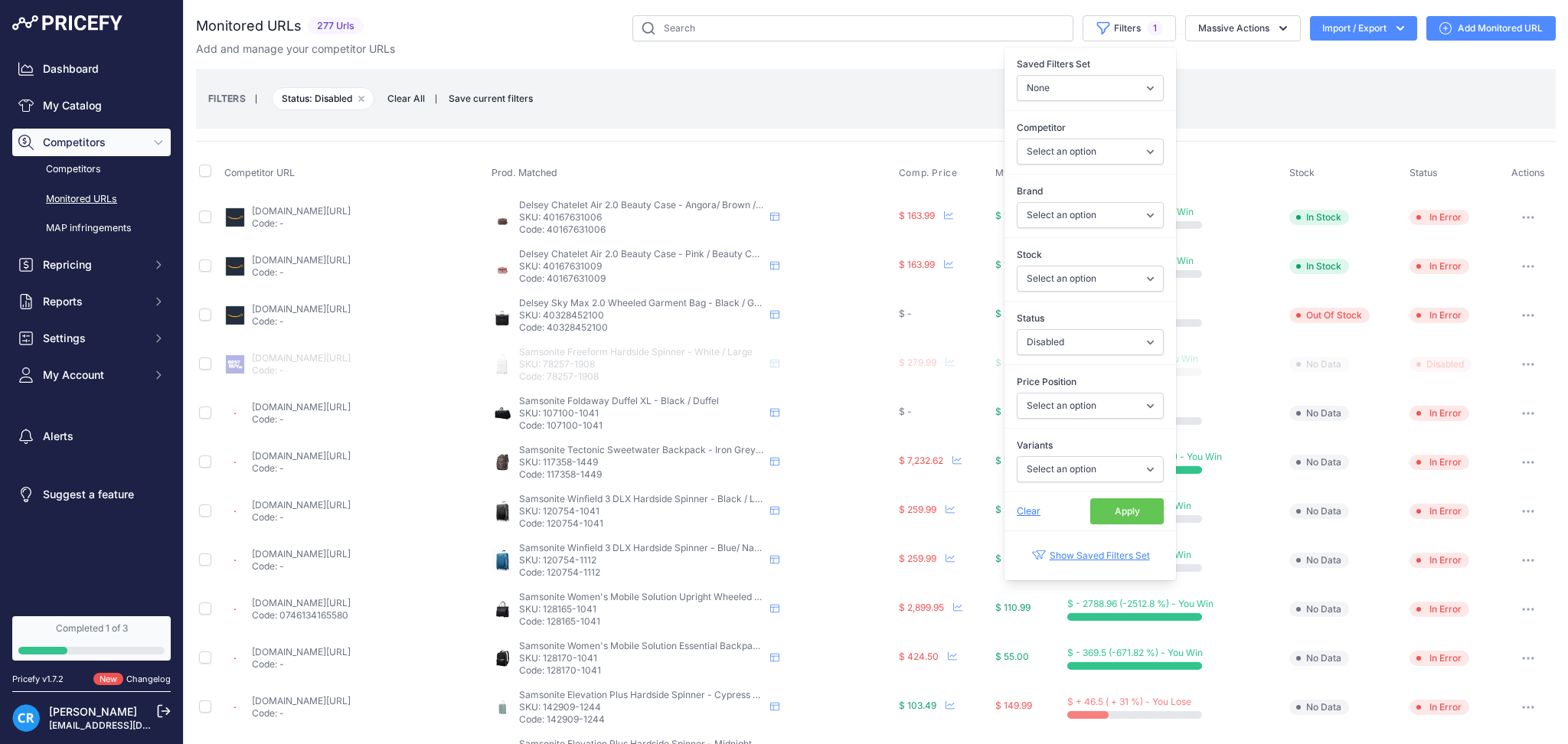
click at [1103, 506] on button "Apply" at bounding box center [1127, 511] width 74 height 26
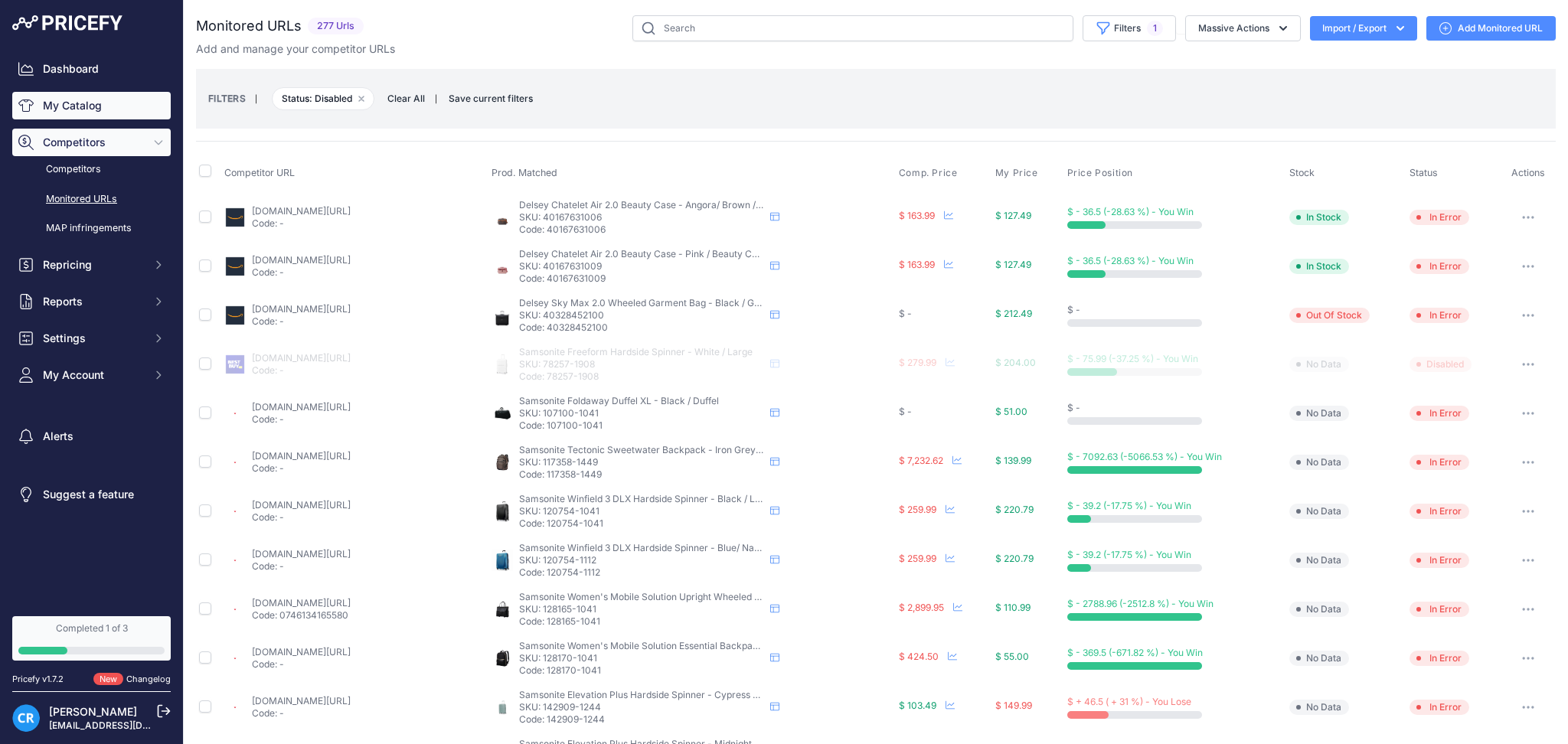
click at [51, 95] on link "My Catalog" at bounding box center [91, 106] width 158 height 27
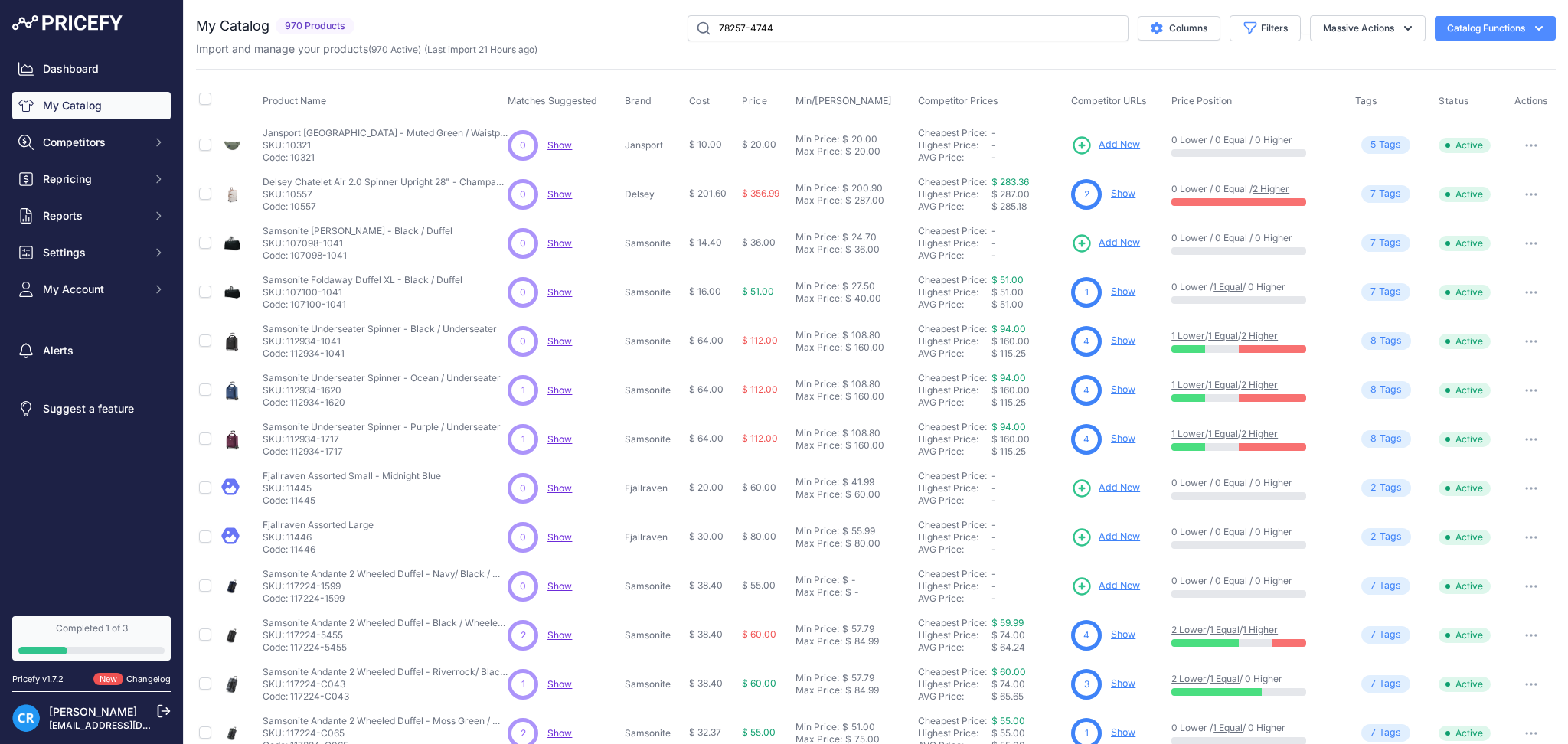
type input "78257-4744"
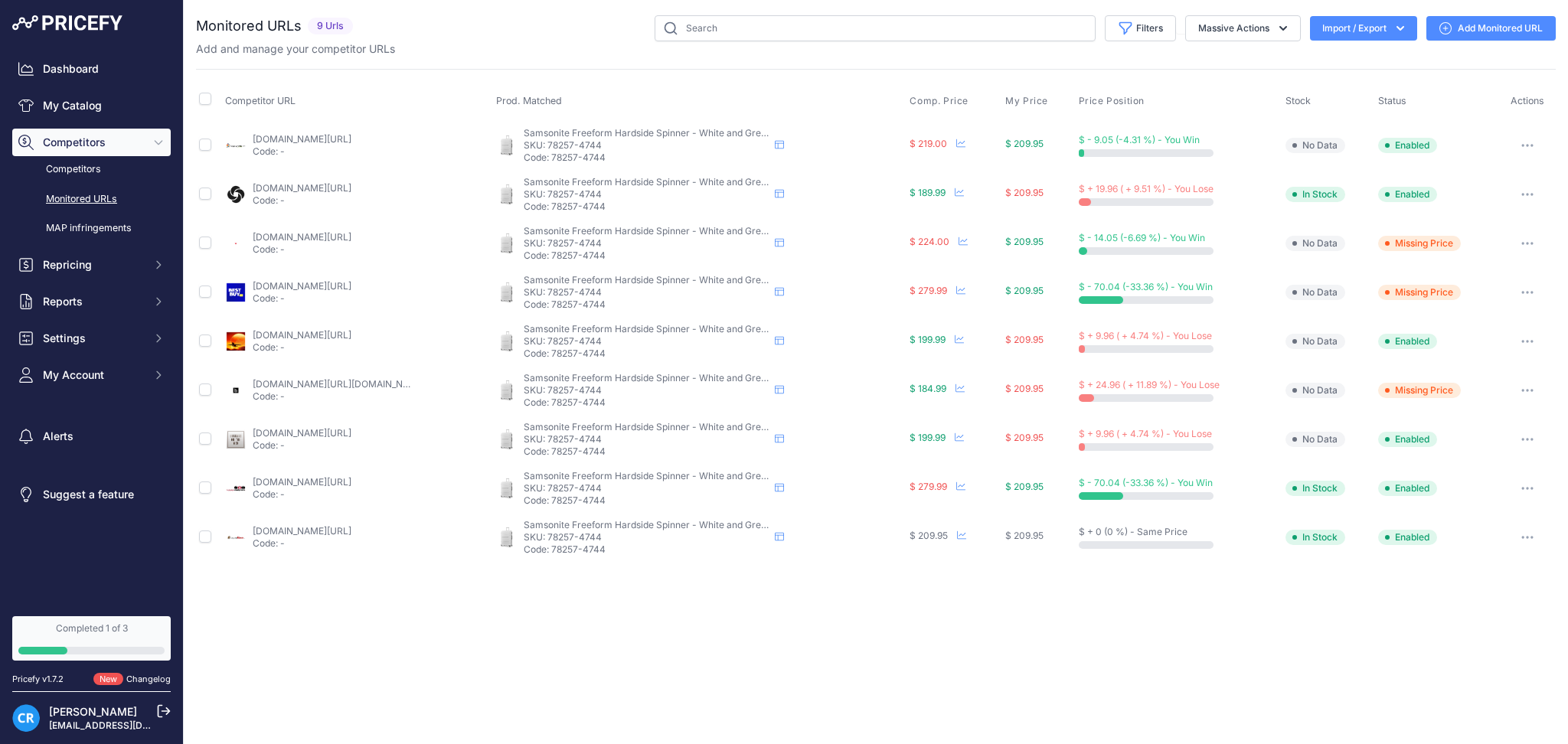
click at [1464, 28] on link "Add Monitored URL" at bounding box center [1490, 28] width 129 height 24
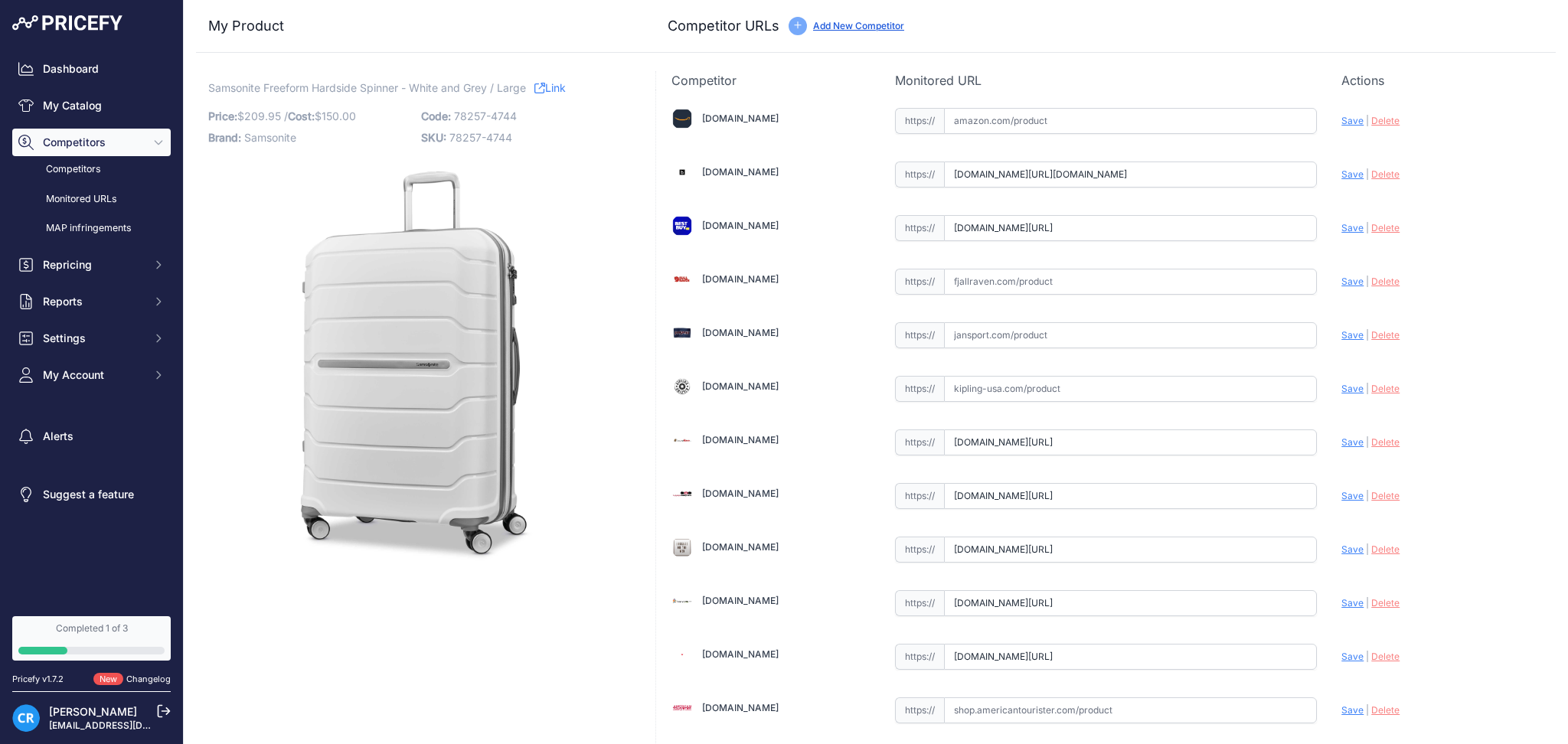
click at [1372, 179] on span "Delete" at bounding box center [1385, 175] width 28 height 12
click at [1026, 178] on input "text" at bounding box center [1130, 174] width 374 height 26
paste input "[URL][DOMAIN_NAME]"
type input "[URL][DOMAIN_NAME]"
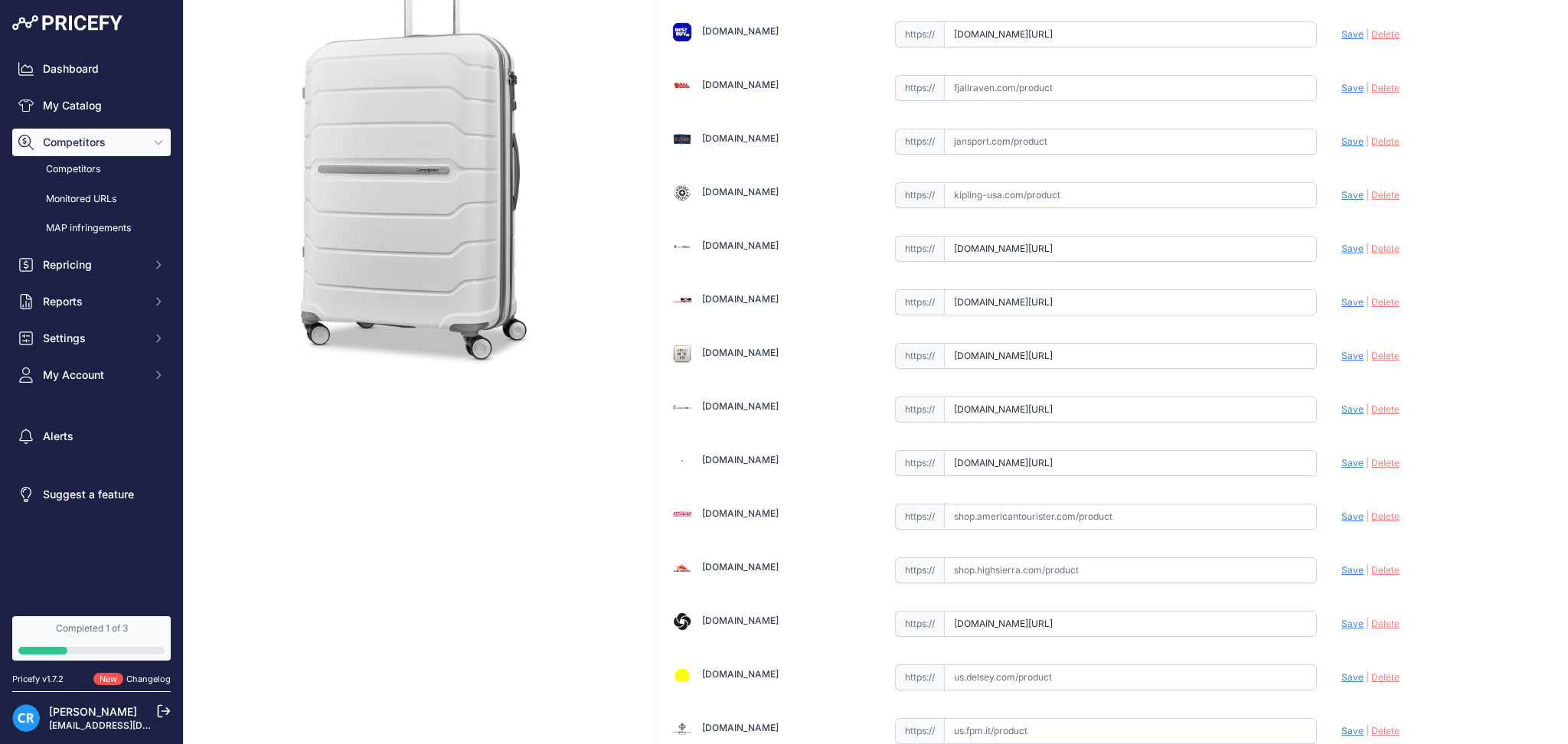
scroll to position [399, 0]
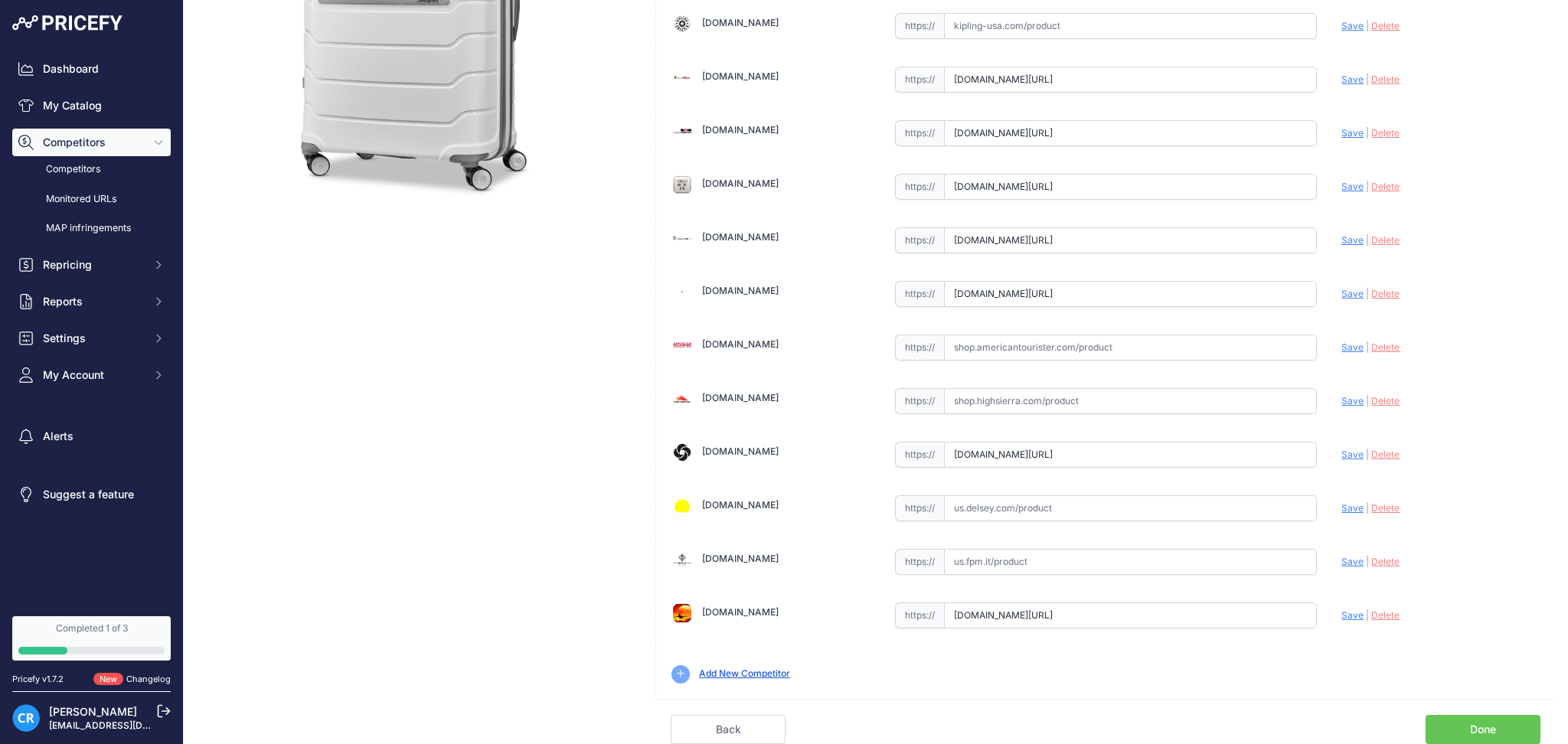
click at [1471, 724] on link "Done" at bounding box center [1483, 729] width 114 height 29
